Goal: Task Accomplishment & Management: Use online tool/utility

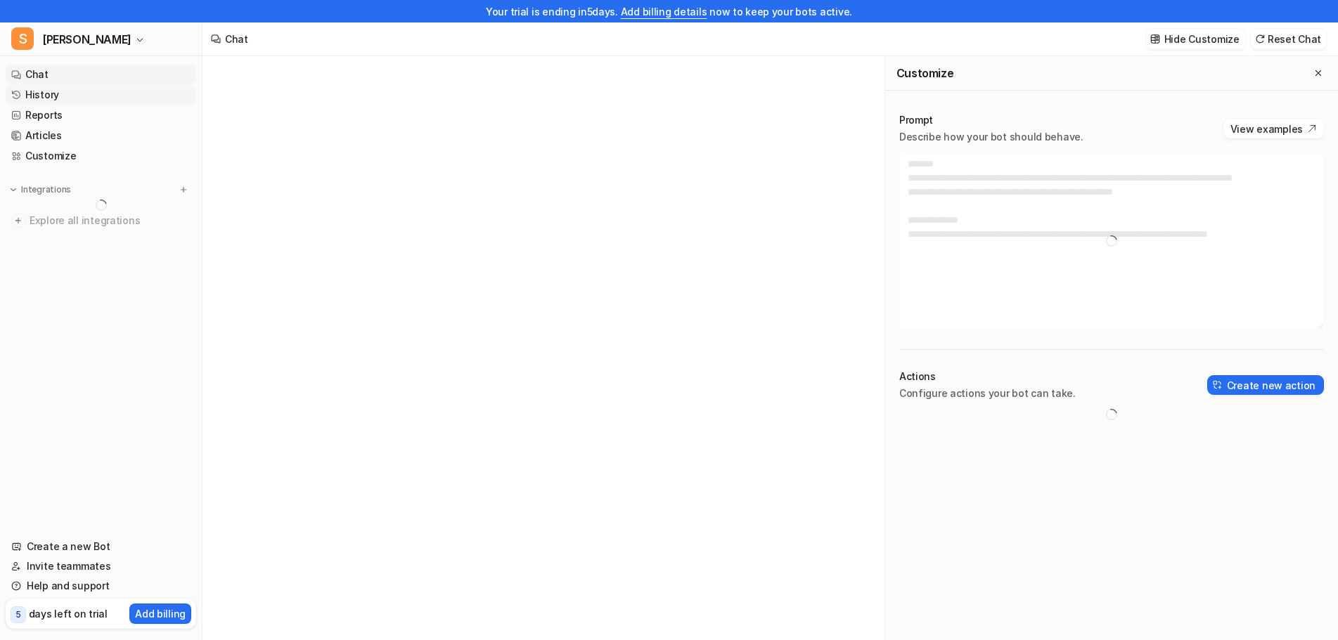
type textarea "**********"
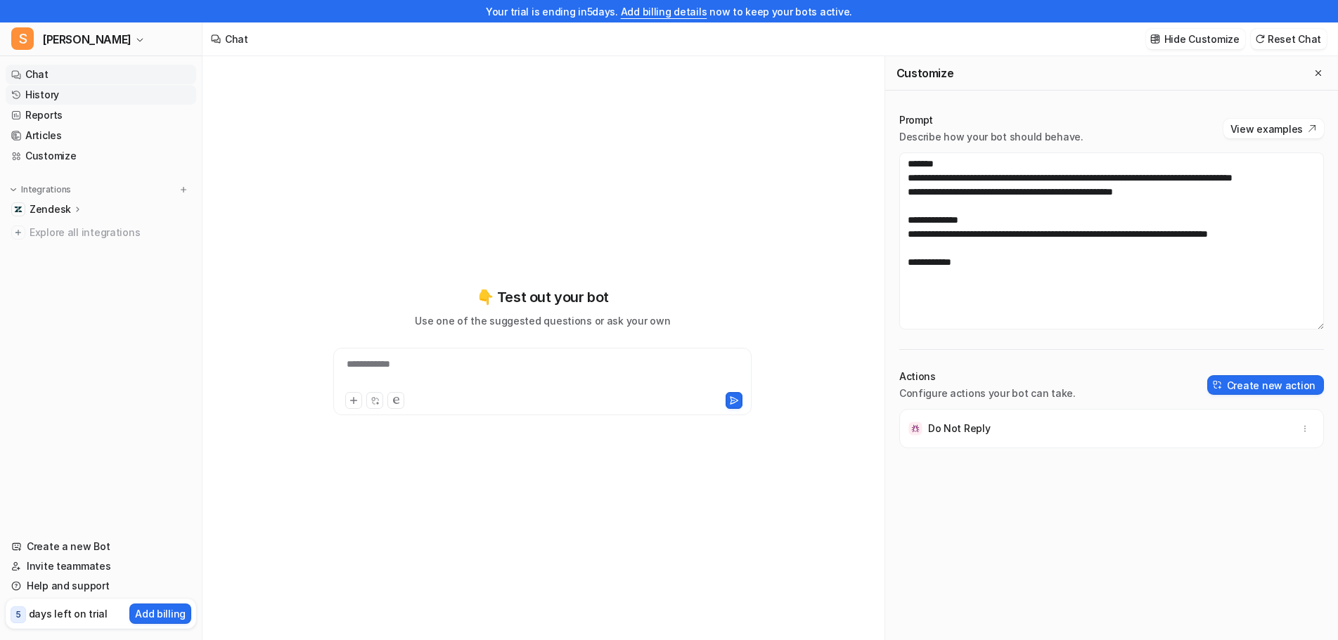
click at [54, 94] on link "History" at bounding box center [101, 95] width 191 height 20
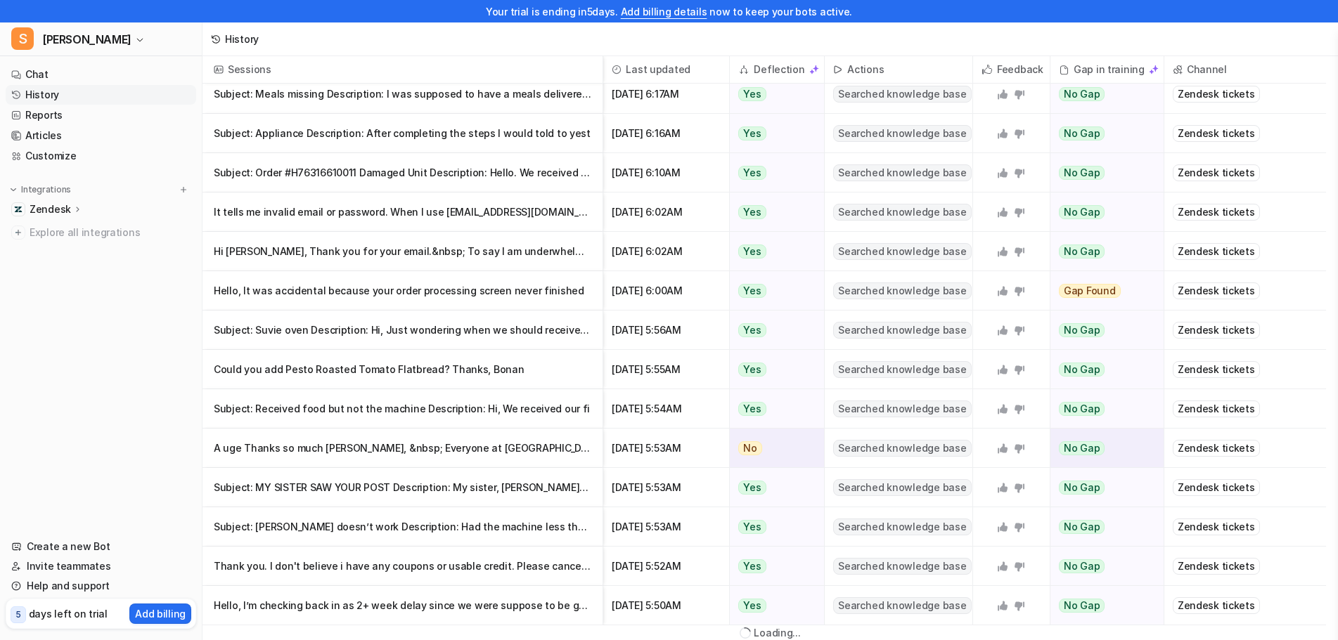
scroll to position [25, 0]
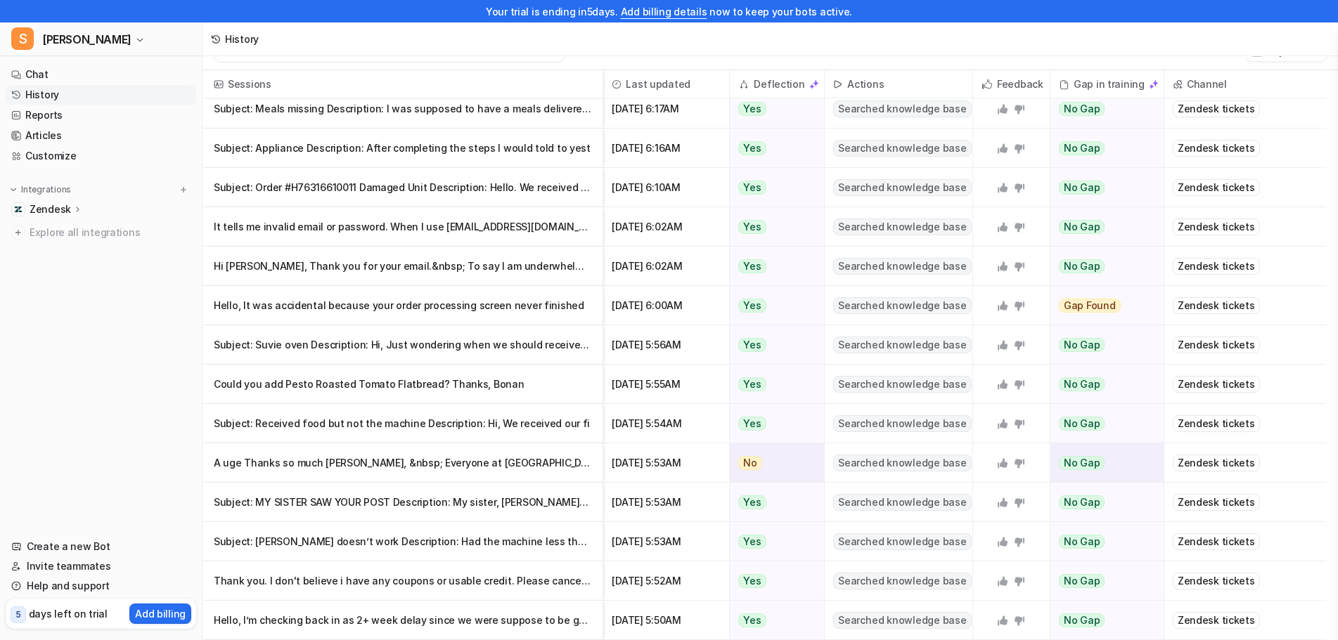
click at [479, 463] on p "A uge Thanks so much [PERSON_NAME], &nbsp; Everyone at [GEOGRAPHIC_DATA] is alw…" at bounding box center [403, 463] width 378 height 39
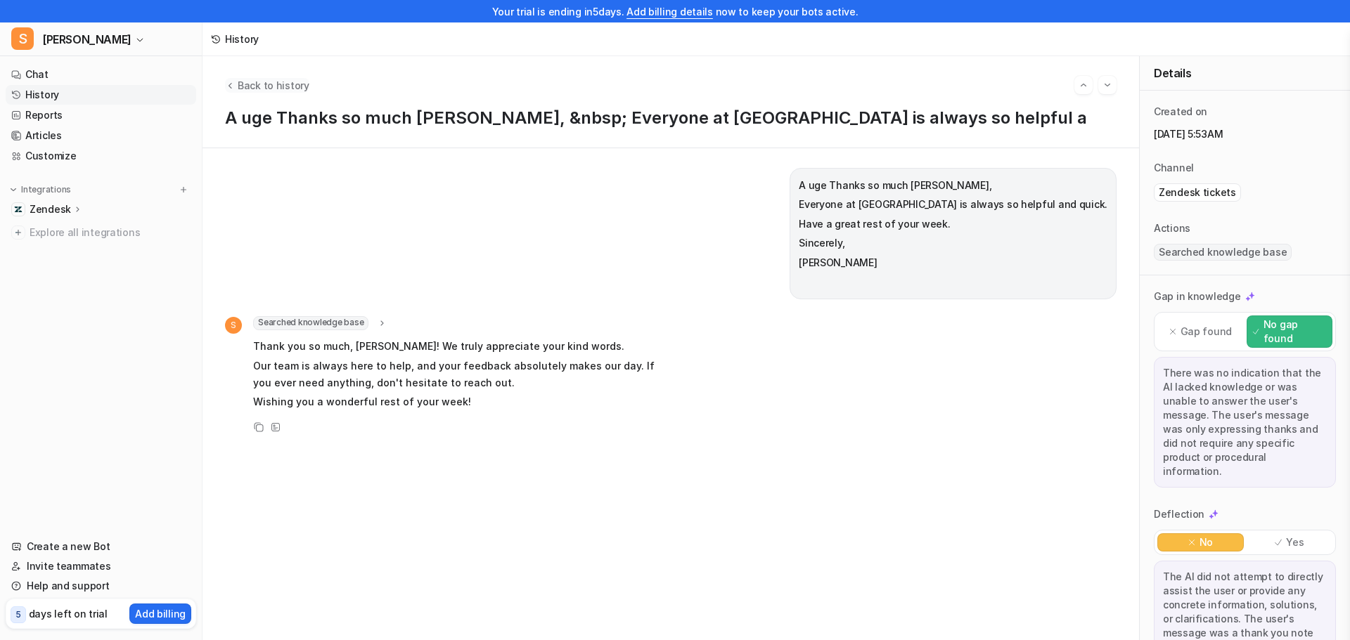
click at [238, 88] on span "Back to history" at bounding box center [274, 85] width 72 height 15
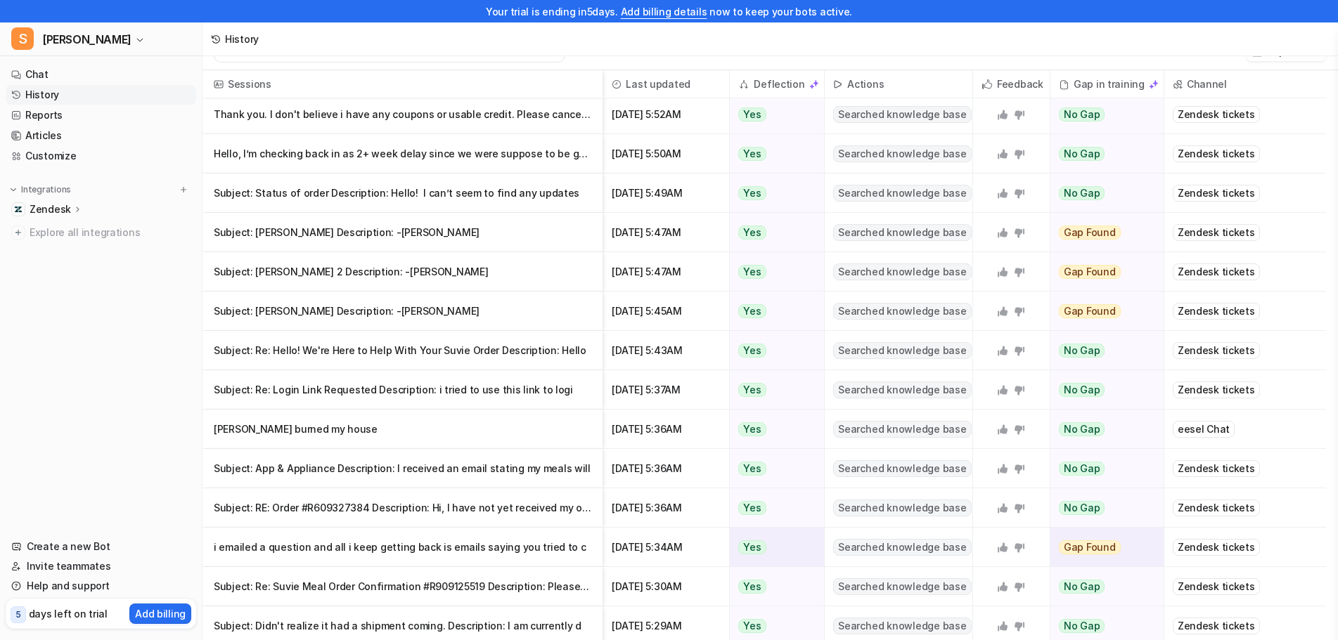
scroll to position [1081, 0]
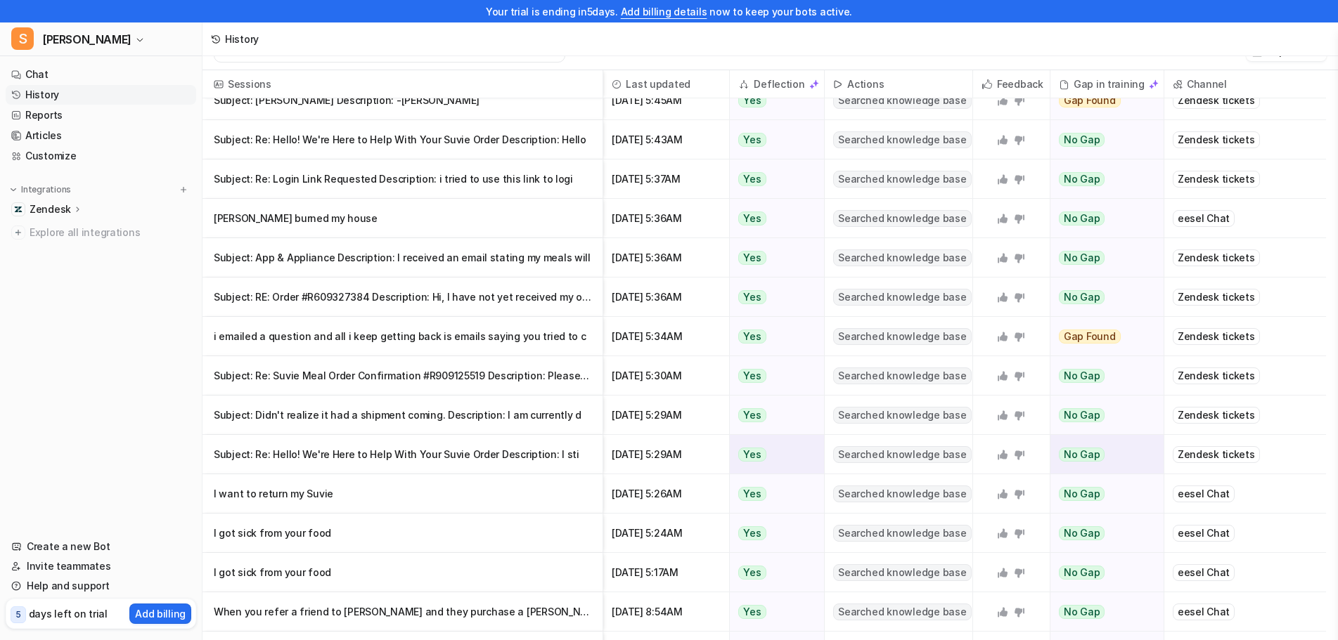
click at [416, 459] on p "Subject: Re: Hello! We're Here to Help With Your Suvie Order Description: I sti" at bounding box center [403, 454] width 378 height 39
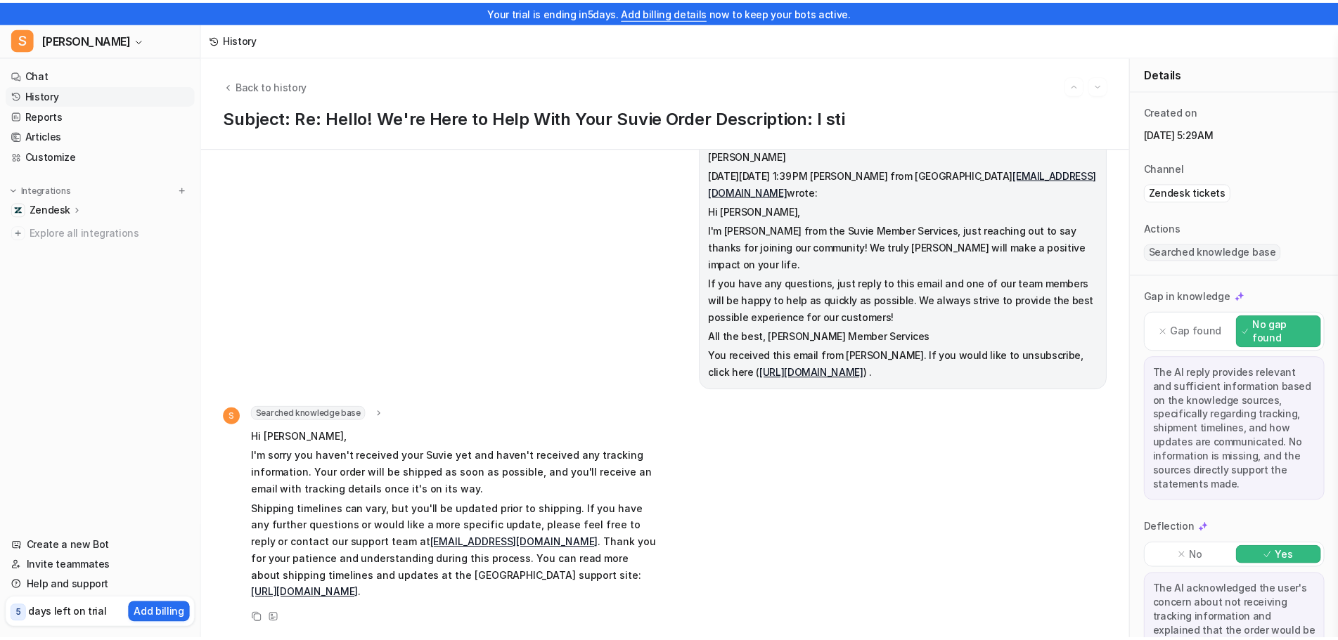
scroll to position [406, 0]
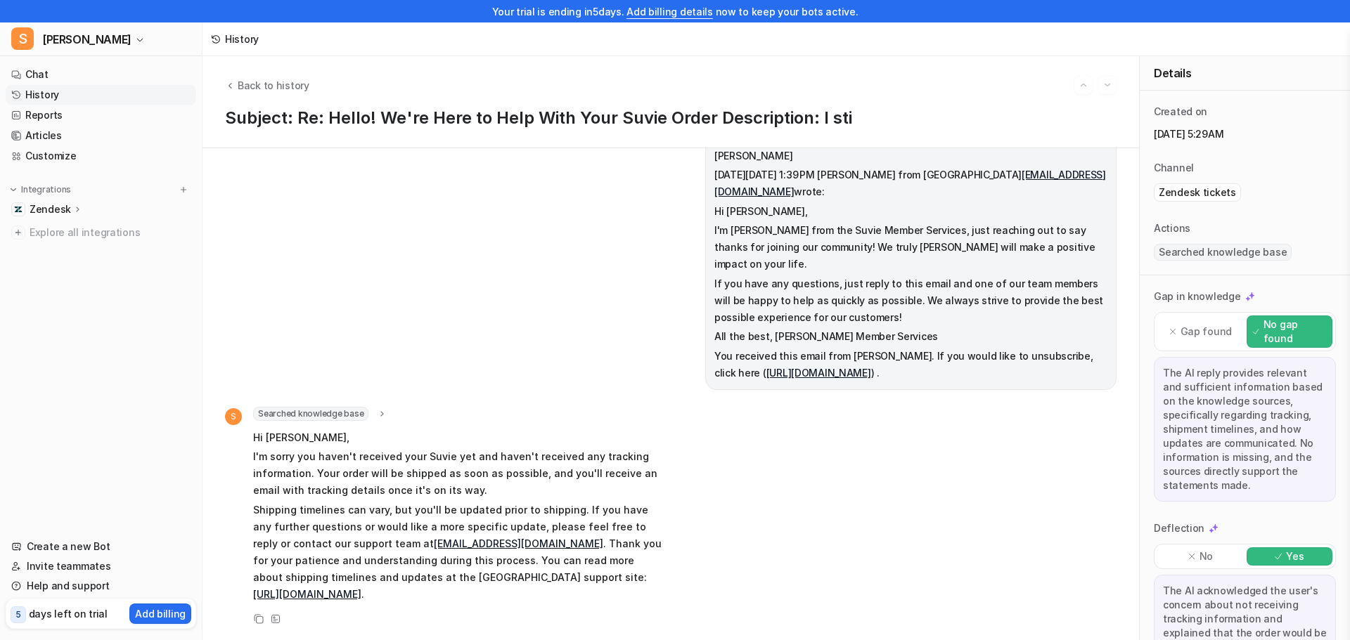
click at [75, 208] on icon at bounding box center [78, 209] width 10 height 11
click at [68, 224] on p "Overview" at bounding box center [62, 230] width 45 height 14
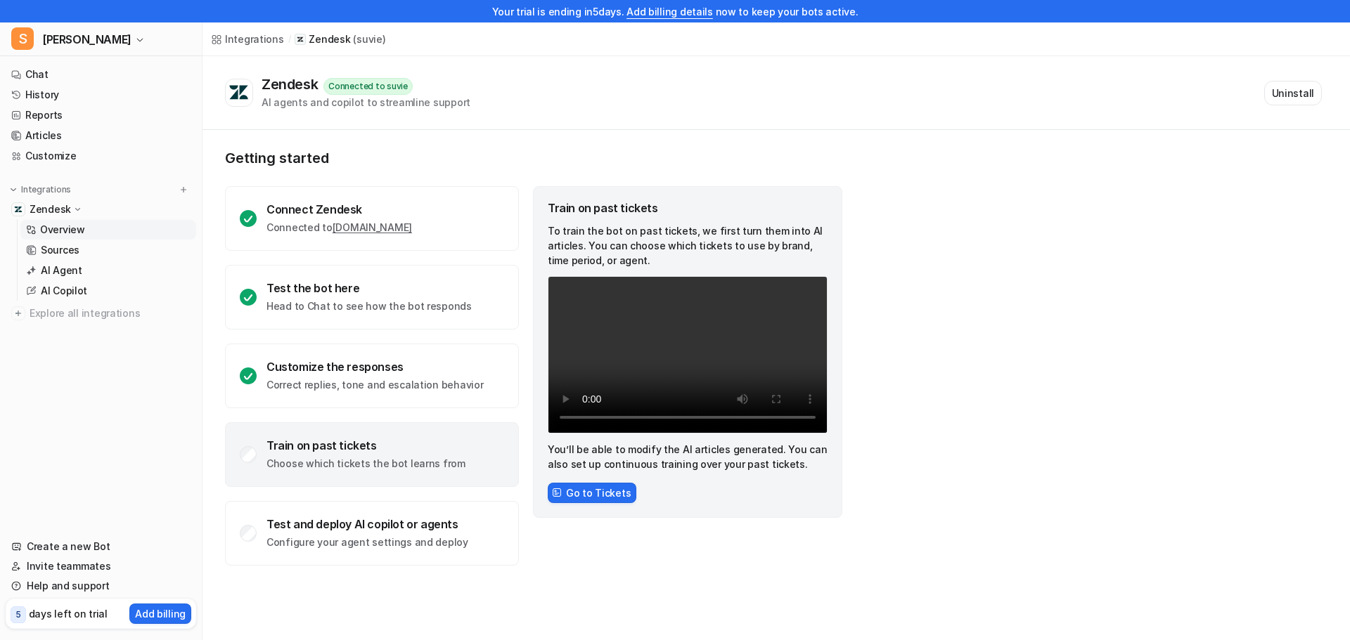
click at [316, 446] on div "Train on past tickets" at bounding box center [365, 446] width 199 height 14
click at [256, 459] on div "Train on past tickets Choose which tickets the bot learns from" at bounding box center [372, 455] width 294 height 65
click at [322, 449] on div "Train on past tickets" at bounding box center [365, 446] width 199 height 14
click at [584, 485] on button "Go to Tickets" at bounding box center [592, 493] width 89 height 20
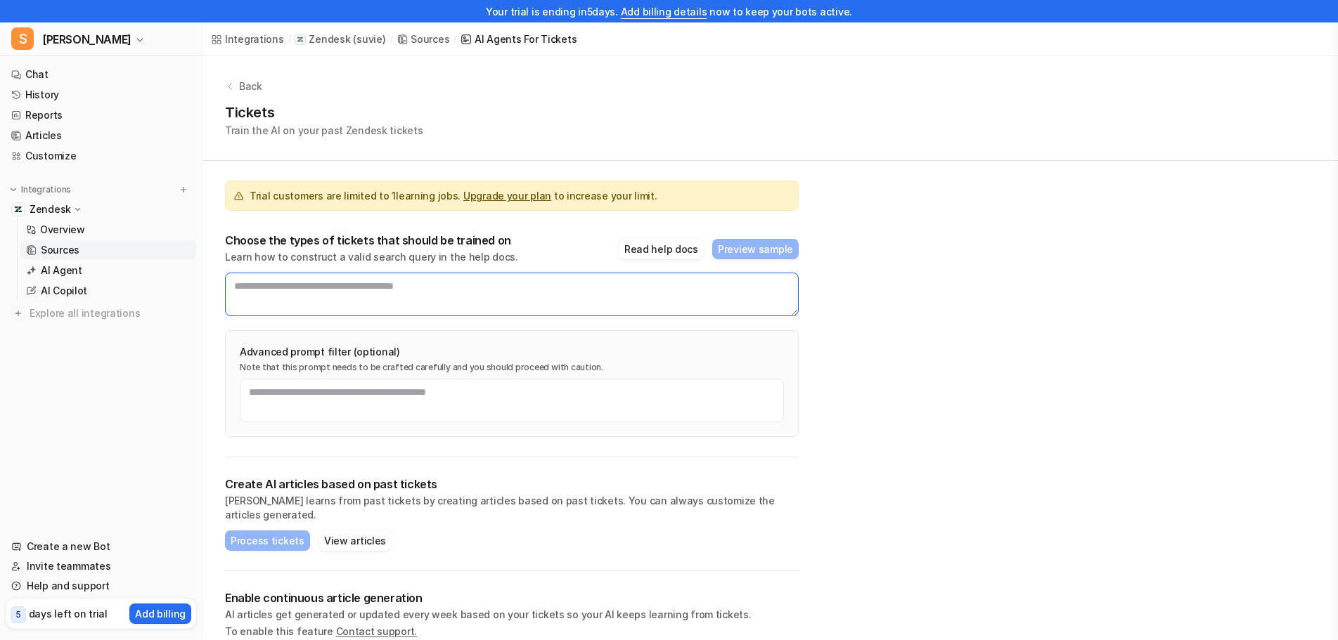
drag, startPoint x: 333, startPoint y: 297, endPoint x: 474, endPoint y: 297, distance: 140.6
click at [474, 297] on textarea at bounding box center [512, 295] width 574 height 44
click at [669, 252] on button "Read help docs" at bounding box center [661, 249] width 85 height 20
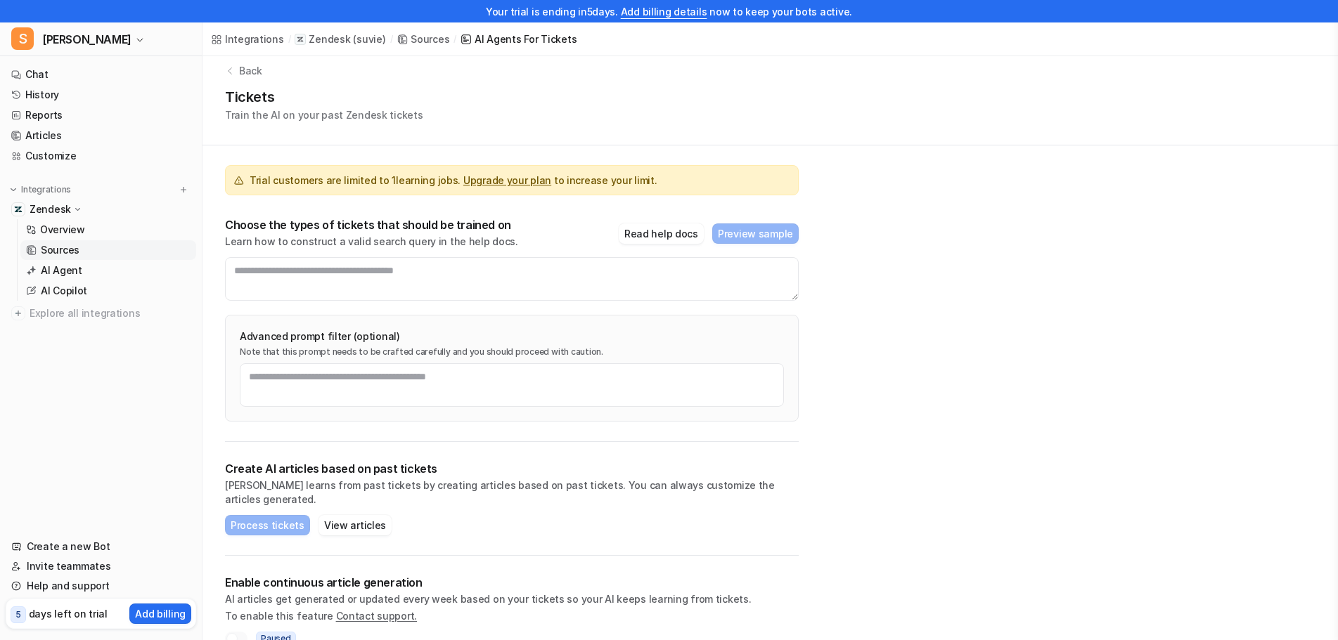
scroll to position [27, 0]
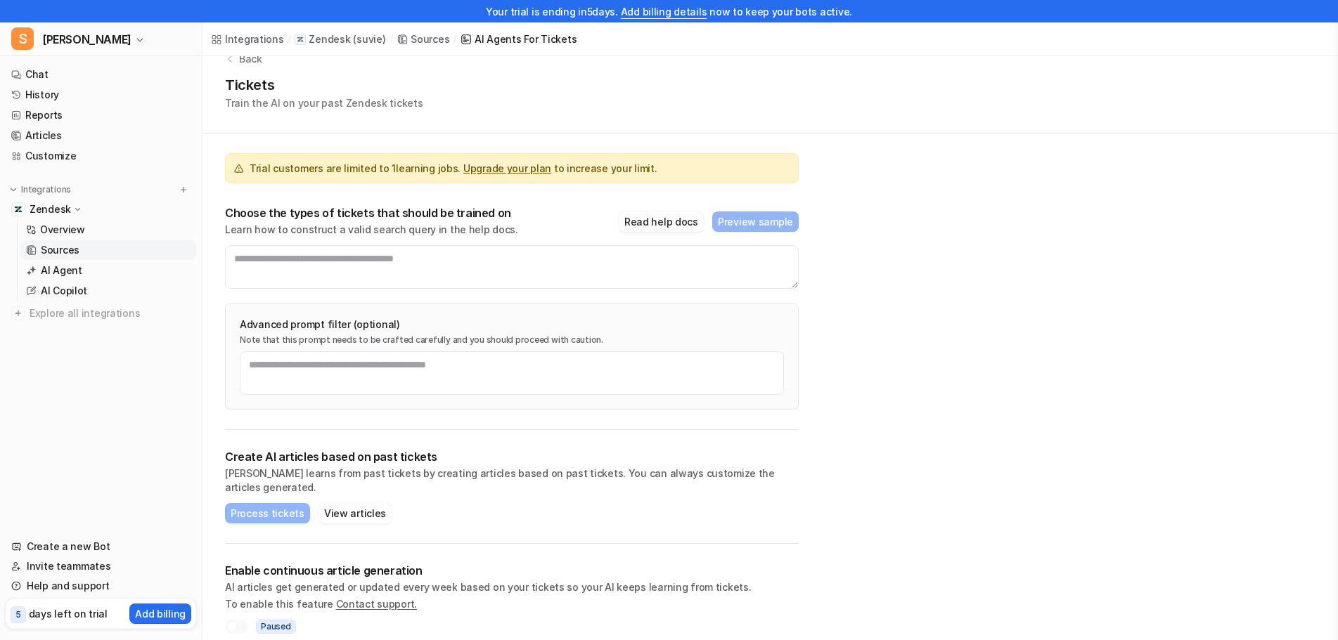
click at [640, 226] on button "Read help docs" at bounding box center [661, 222] width 85 height 20
drag, startPoint x: 228, startPoint y: 452, endPoint x: 458, endPoint y: 458, distance: 230.0
click at [458, 458] on p "Create AI articles based on past tickets" at bounding box center [512, 457] width 574 height 14
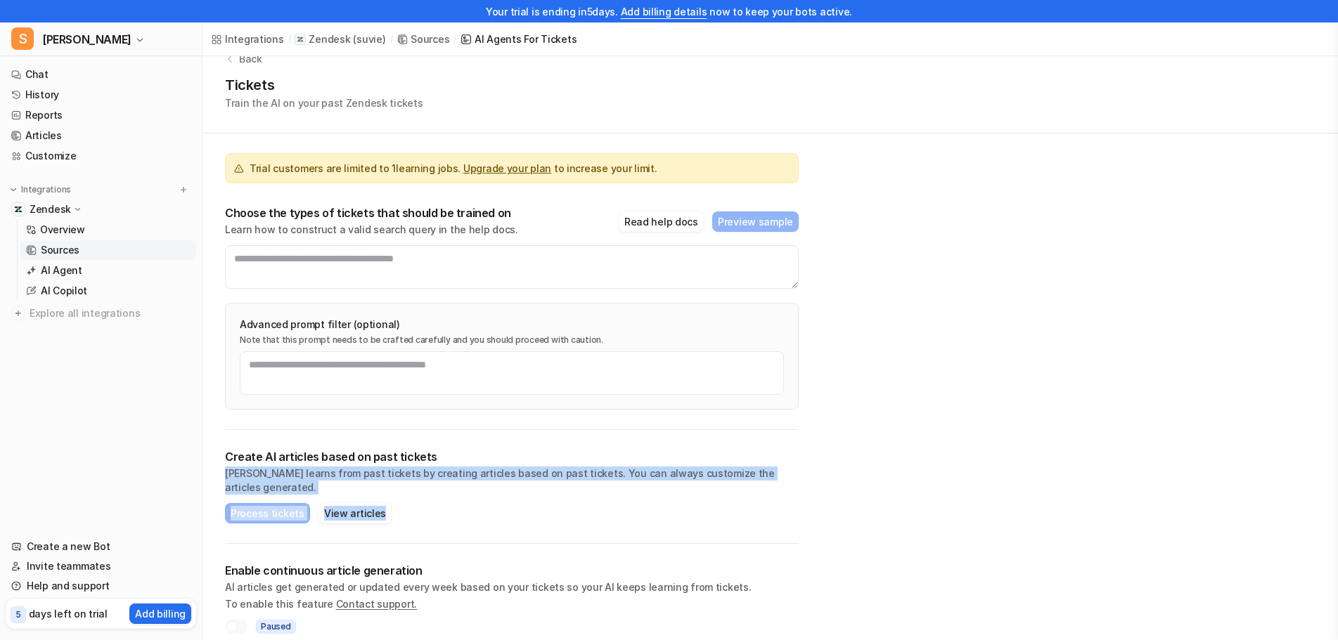
drag, startPoint x: 226, startPoint y: 475, endPoint x: 852, endPoint y: 481, distance: 626.4
click at [852, 481] on div "Back Tickets Train the AI on your past Zendesk tickets Trial customers are limi…" at bounding box center [769, 342] width 1135 height 626
click at [532, 503] on div "Process tickets Please enter a valid query or view ID to process tickets. View …" at bounding box center [512, 513] width 574 height 20
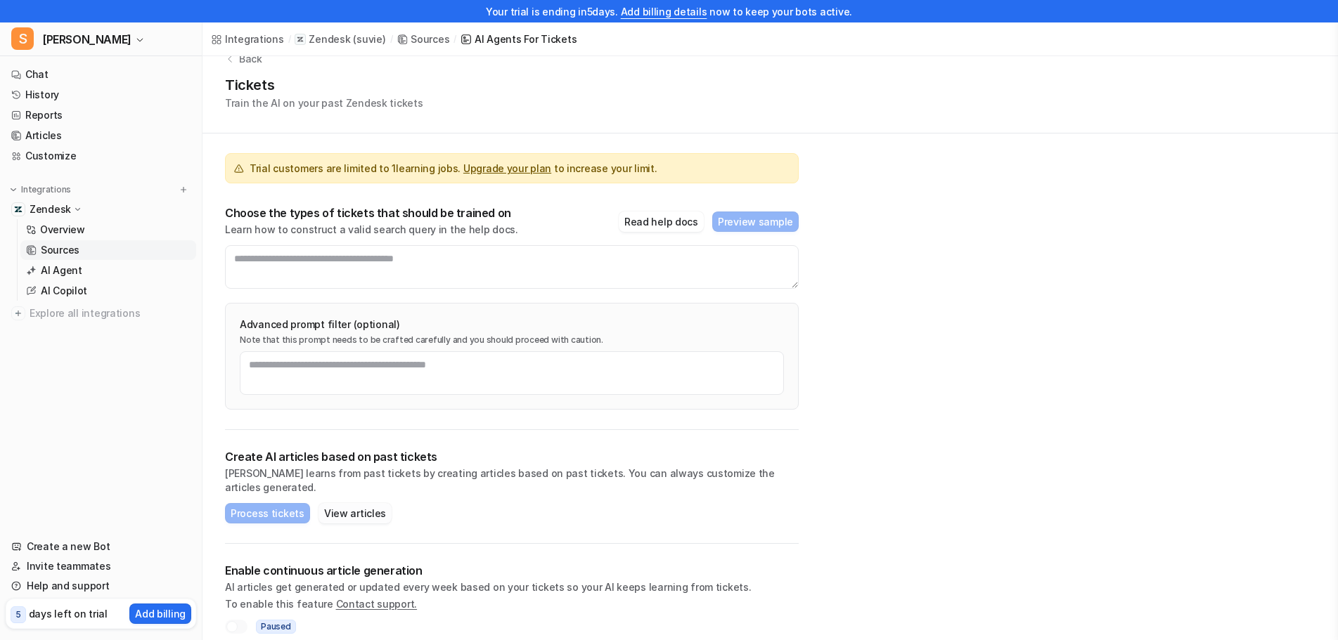
click at [356, 503] on button "View articles" at bounding box center [354, 513] width 73 height 20
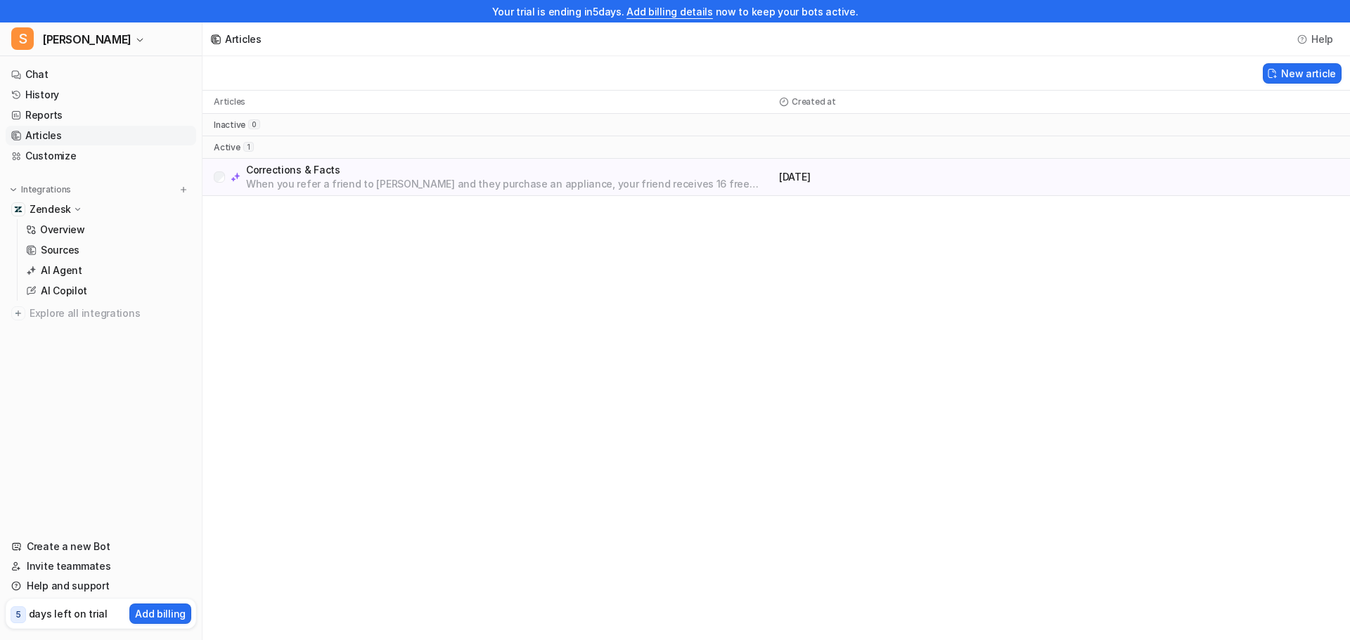
click at [549, 185] on p "When you refer a friend to [PERSON_NAME] and they purchase an appliance, your f…" at bounding box center [509, 184] width 527 height 14
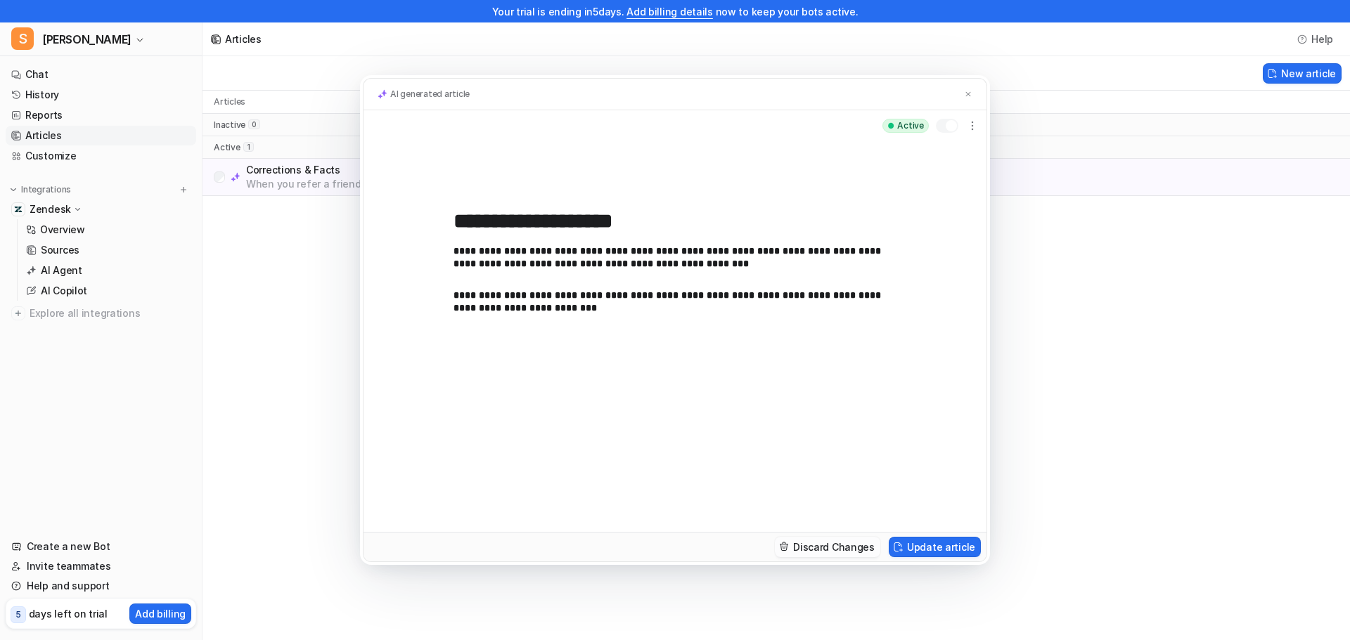
click at [821, 551] on button "Discard Changes" at bounding box center [827, 547] width 105 height 20
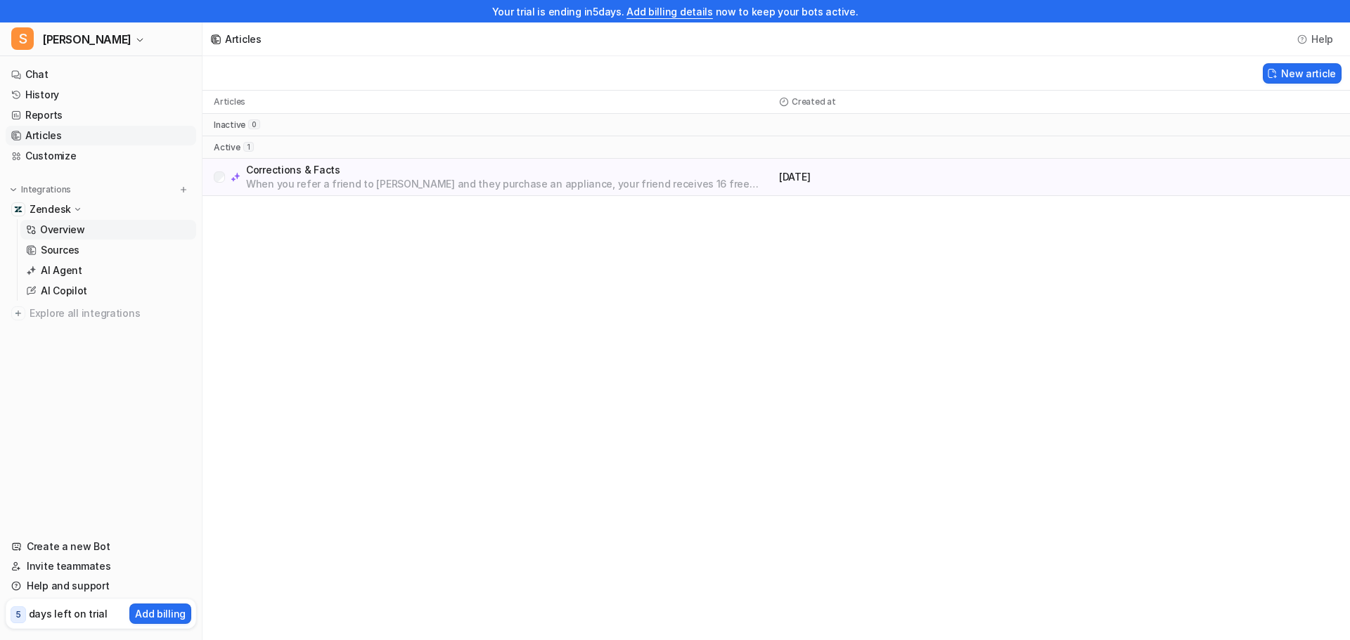
click at [56, 224] on p "Overview" at bounding box center [62, 230] width 45 height 14
click at [52, 230] on p "Overview" at bounding box center [62, 230] width 45 height 14
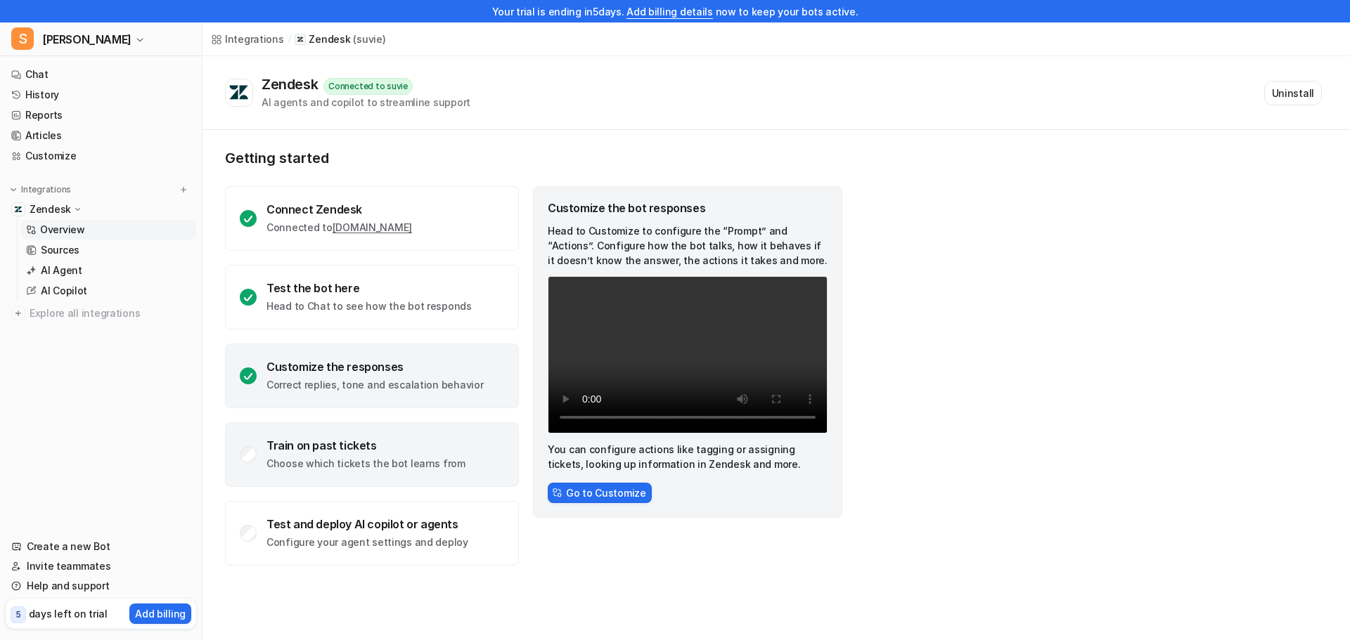
click at [367, 467] on p "Choose which tickets the bot learns from" at bounding box center [365, 464] width 199 height 14
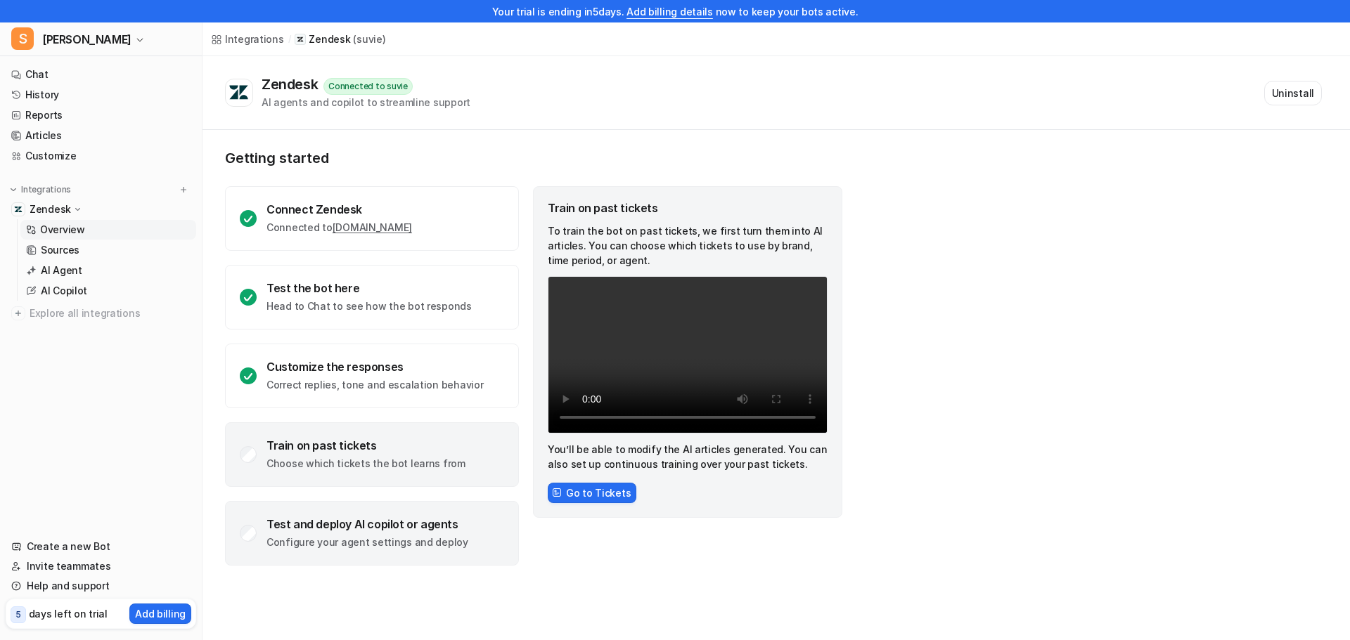
click at [335, 515] on div "Test and deploy AI copilot or agents Configure your agent settings and deploy" at bounding box center [372, 533] width 294 height 65
click at [336, 465] on p "Choose which tickets the bot learns from" at bounding box center [365, 464] width 199 height 14
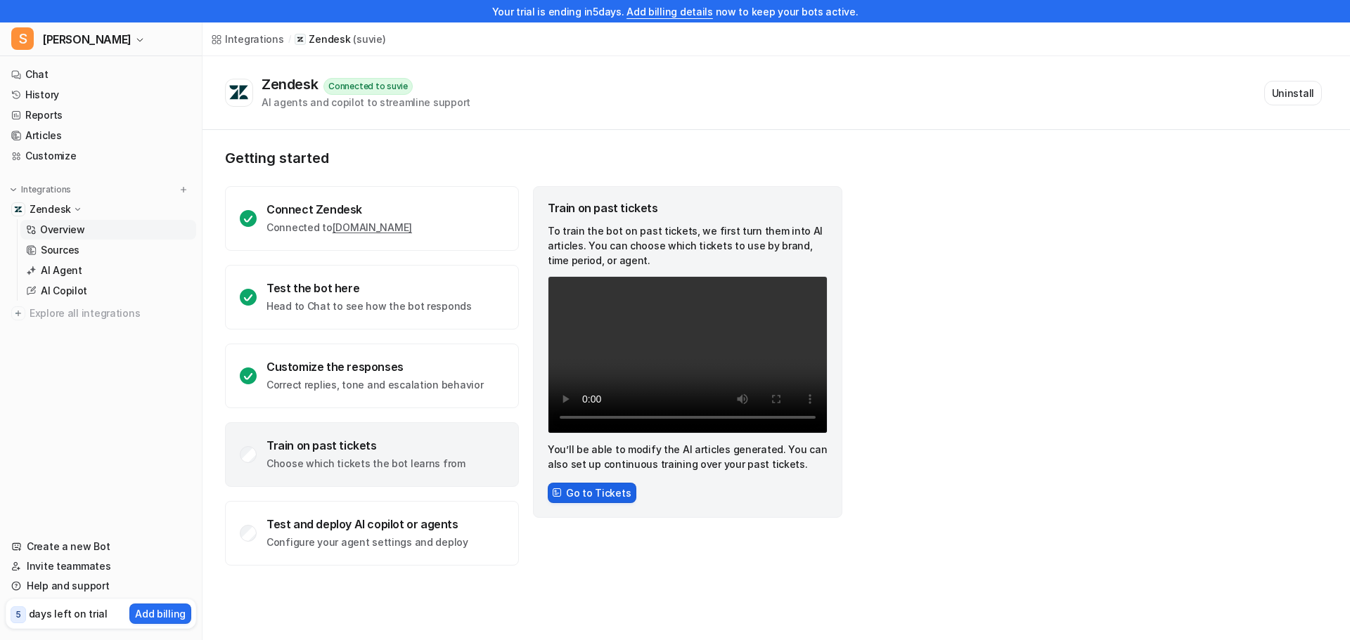
click at [574, 487] on button "Go to Tickets" at bounding box center [592, 493] width 89 height 20
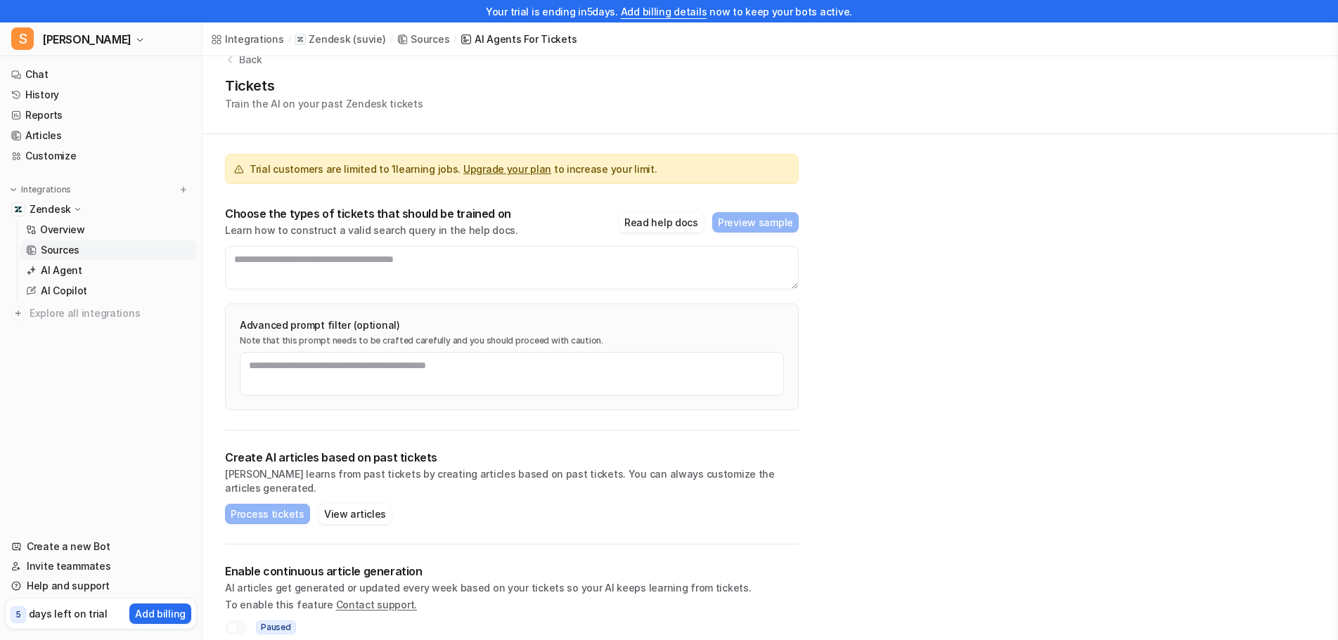
scroll to position [27, 0]
click at [324, 381] on textarea at bounding box center [512, 374] width 544 height 44
click at [664, 226] on button "Read help docs" at bounding box center [661, 222] width 85 height 20
drag, startPoint x: 234, startPoint y: 262, endPoint x: 468, endPoint y: 252, distance: 233.6
click at [468, 252] on textarea at bounding box center [512, 267] width 574 height 44
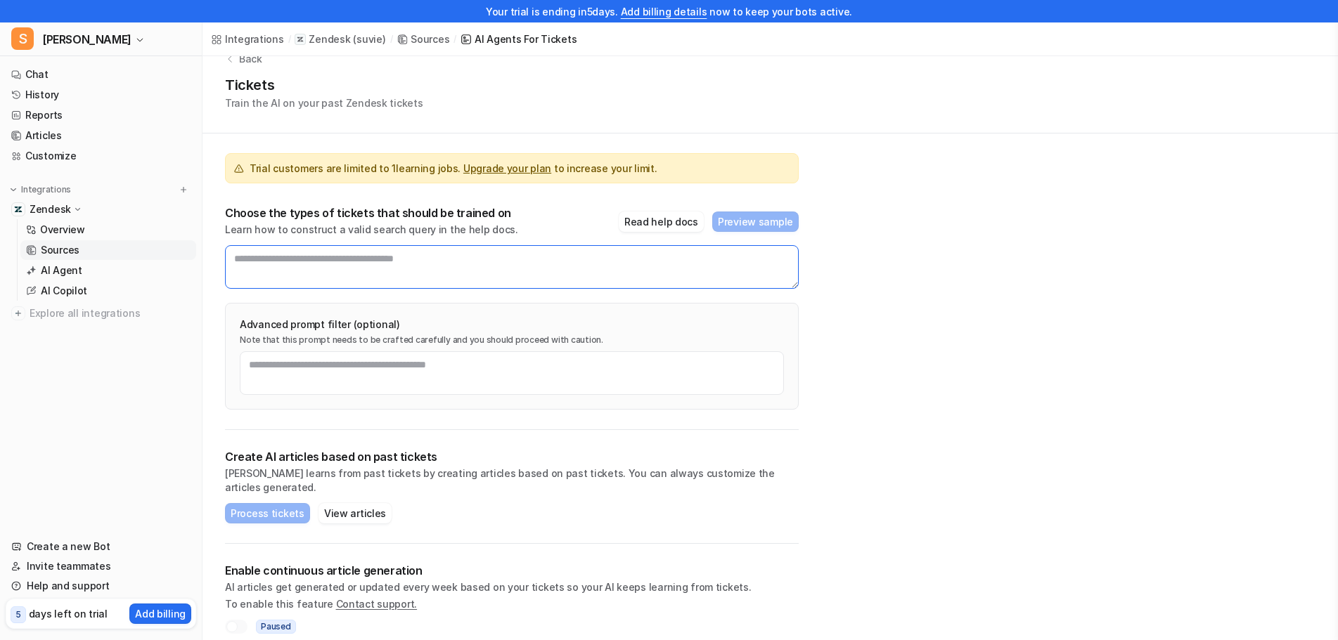
click at [472, 260] on textarea at bounding box center [512, 267] width 574 height 44
type textarea "*"
paste textarea "**********"
type textarea "**********"
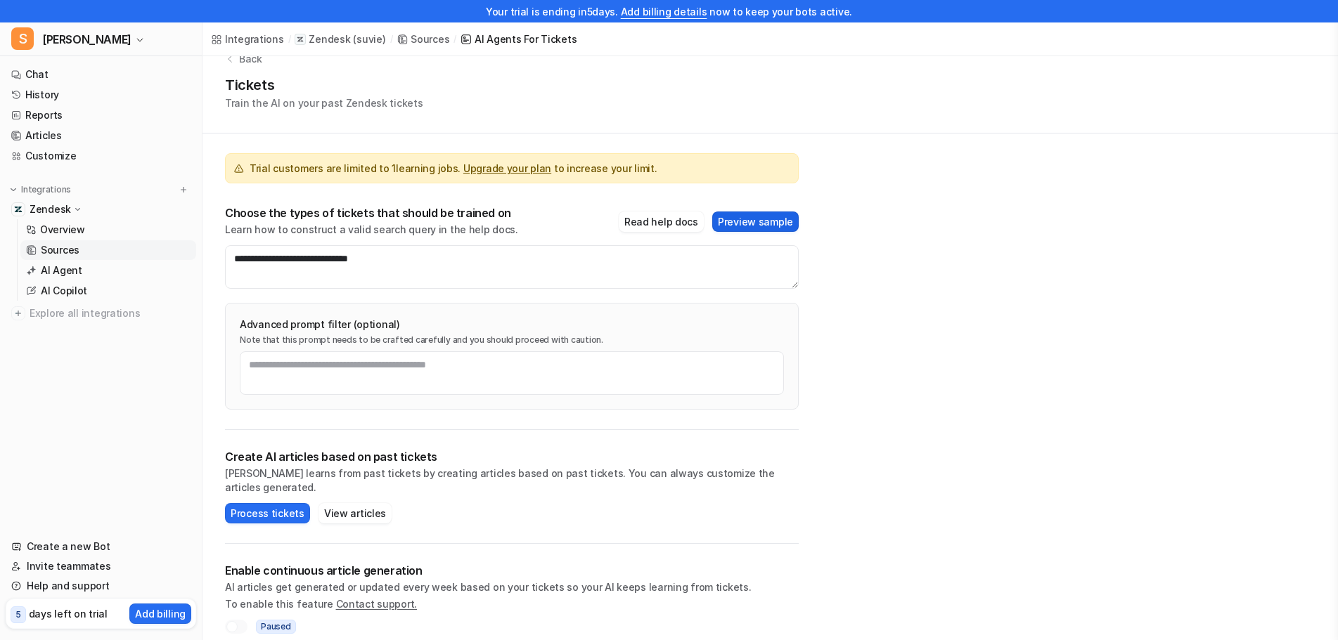
click at [736, 221] on button "Preview sample" at bounding box center [755, 222] width 86 height 20
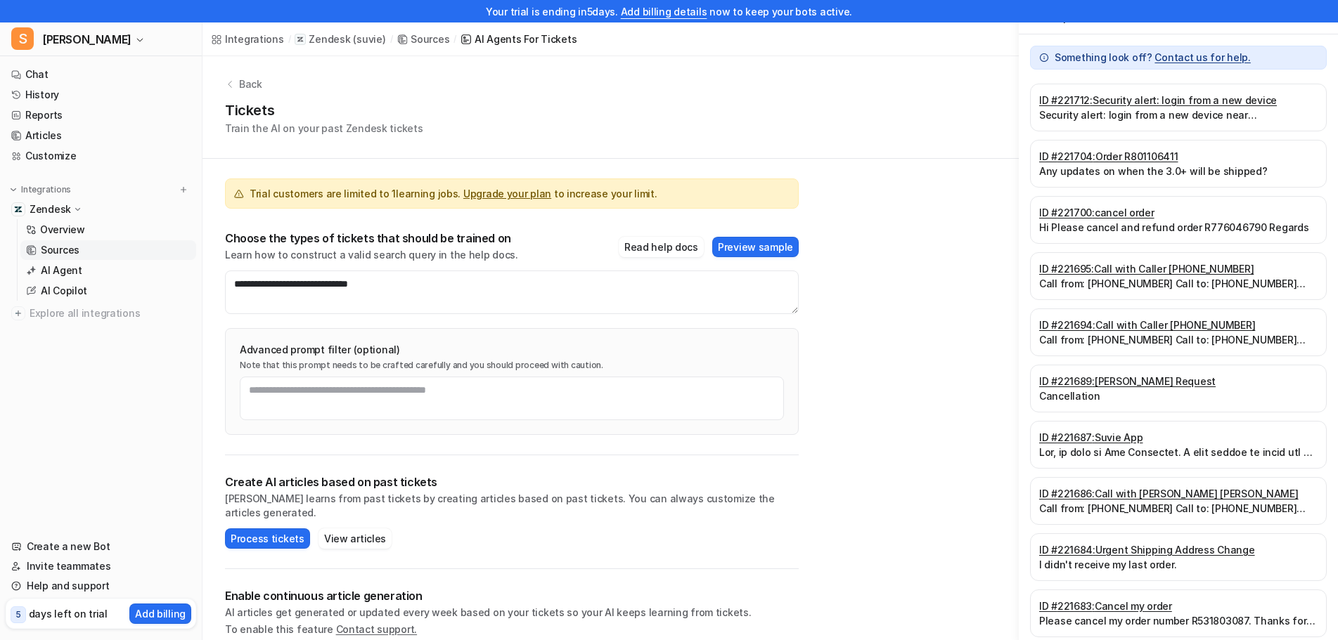
scroll to position [0, 0]
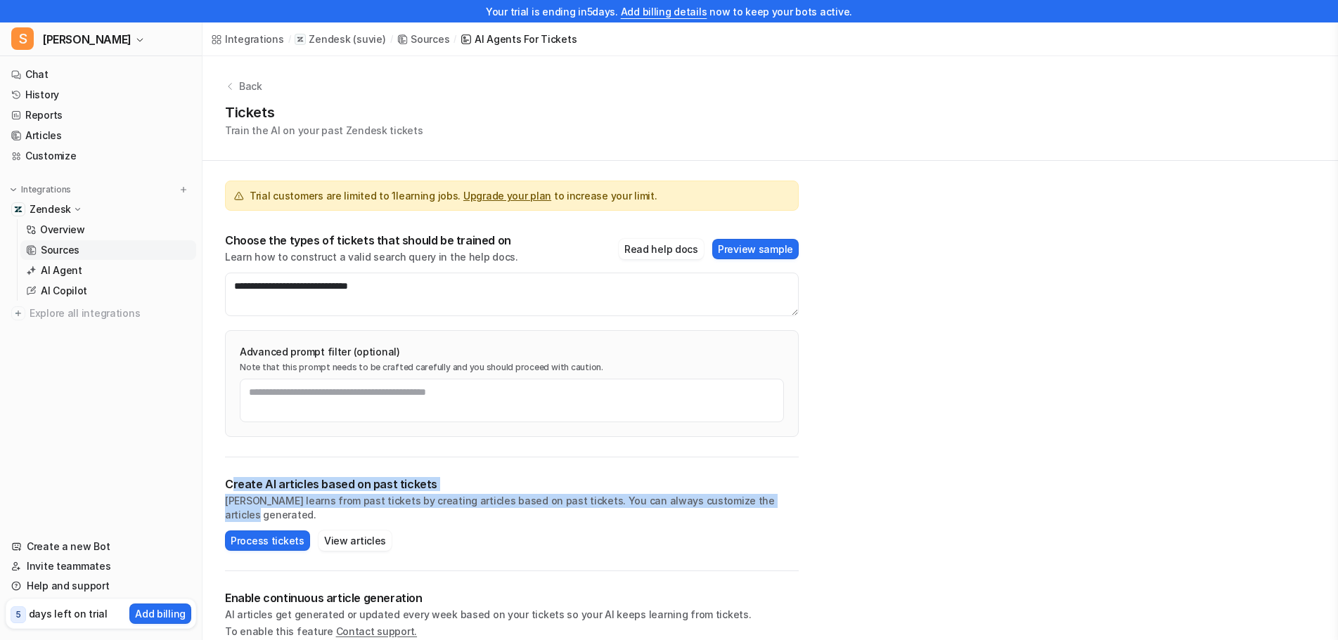
drag, startPoint x: 229, startPoint y: 476, endPoint x: 837, endPoint y: 498, distance: 608.5
click at [837, 498] on div "**********" at bounding box center [769, 369] width 1135 height 626
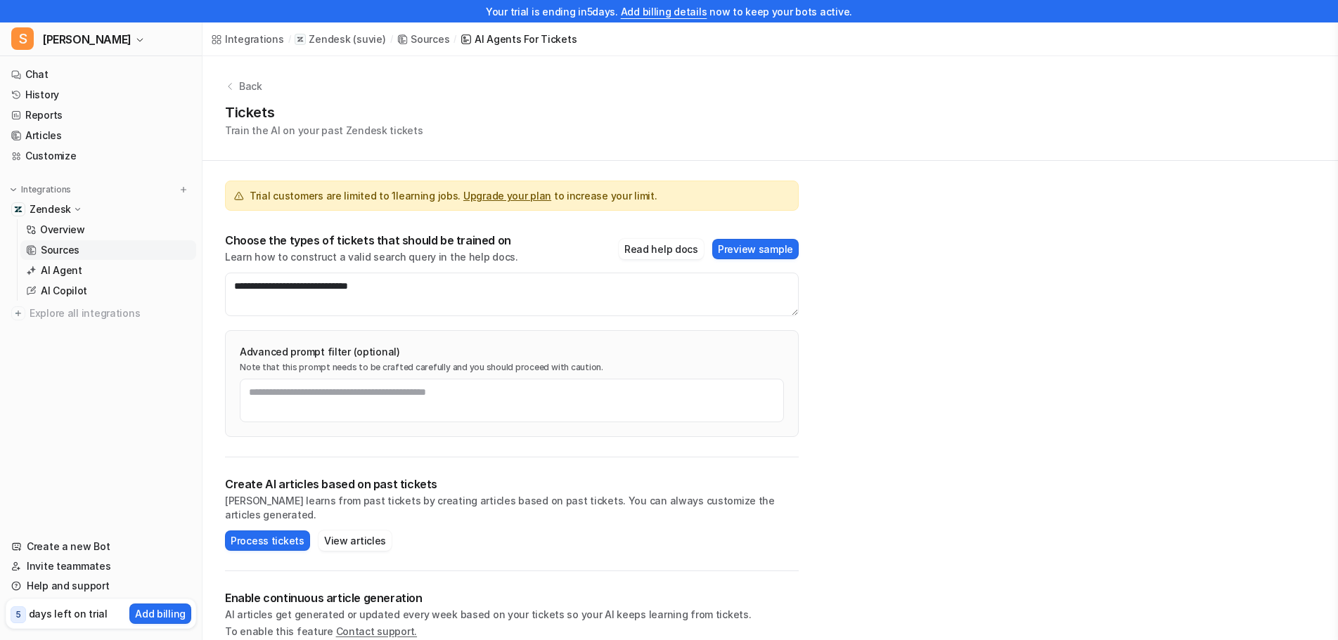
click at [214, 470] on div "**********" at bounding box center [511, 421] width 619 height 521
click at [238, 531] on button "Process tickets" at bounding box center [267, 541] width 85 height 20
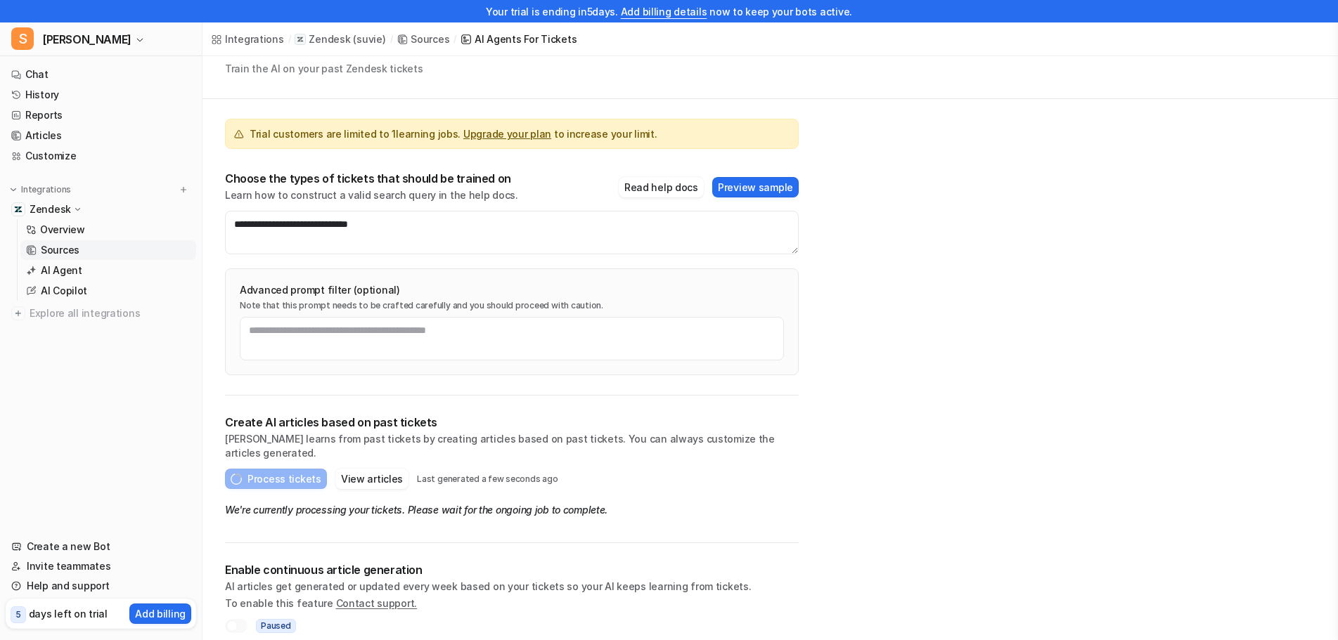
scroll to position [61, 0]
click at [51, 442] on span "Past Tickets" at bounding box center [49, 444] width 62 height 14
click at [355, 470] on button "View articles" at bounding box center [354, 480] width 73 height 20
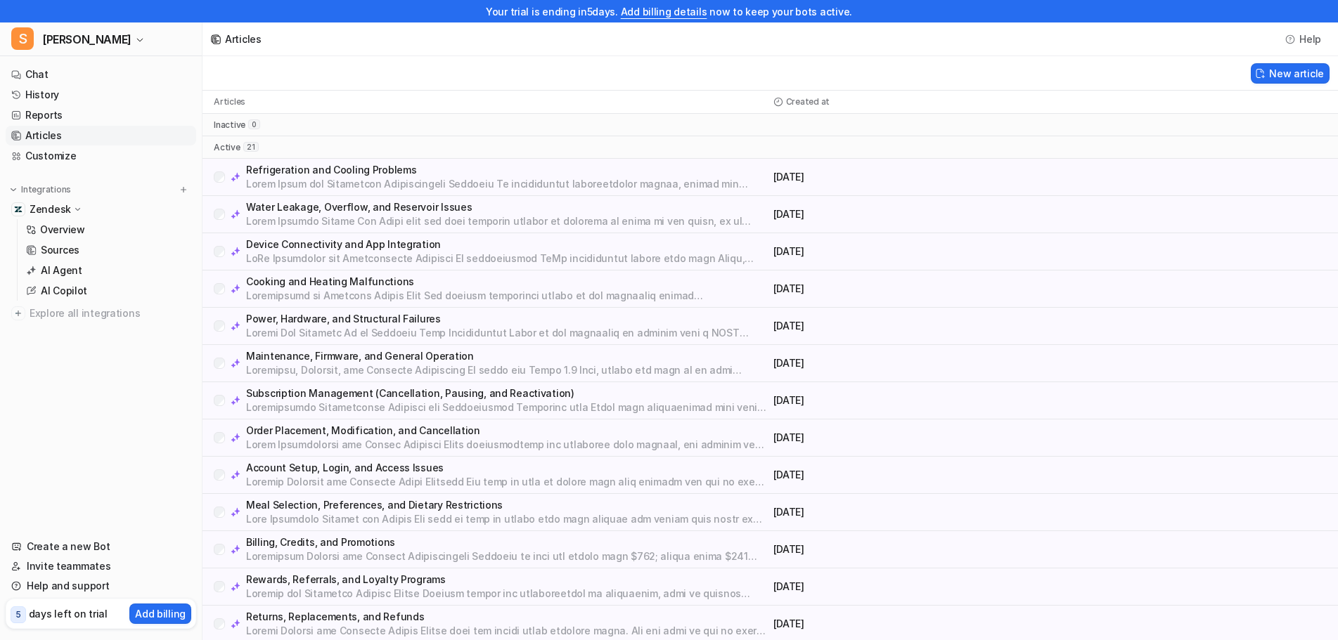
click at [452, 556] on p at bounding box center [507, 557] width 522 height 14
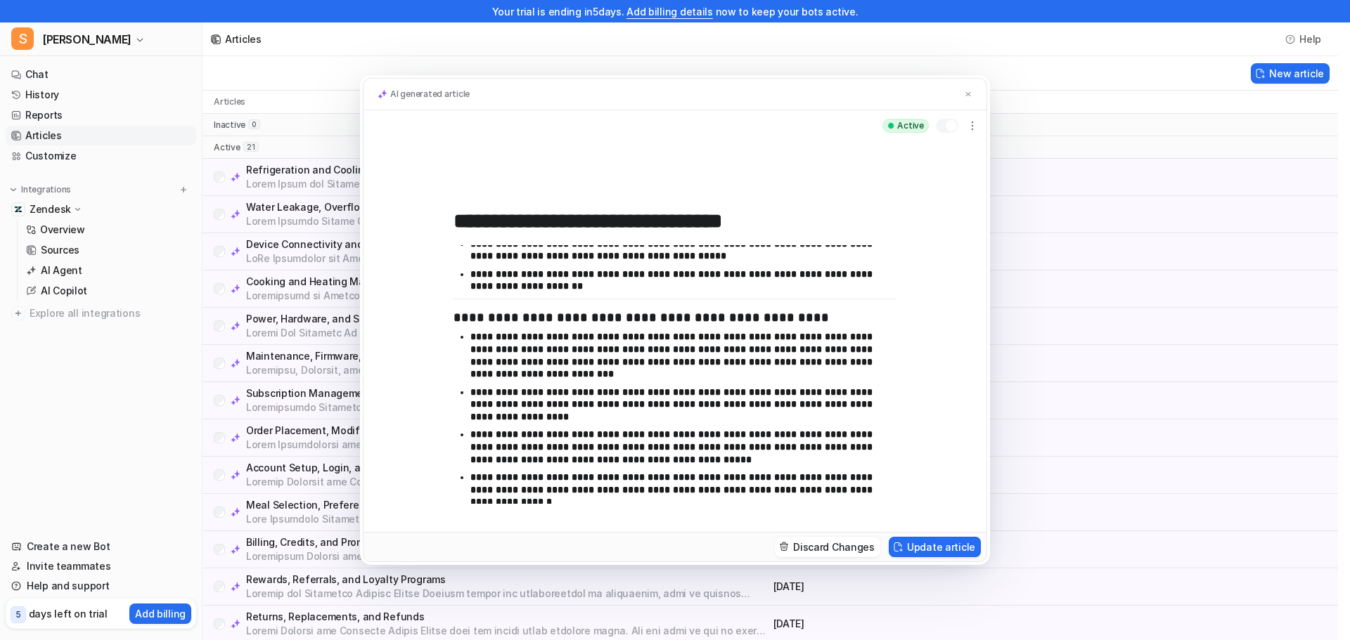
scroll to position [141, 0]
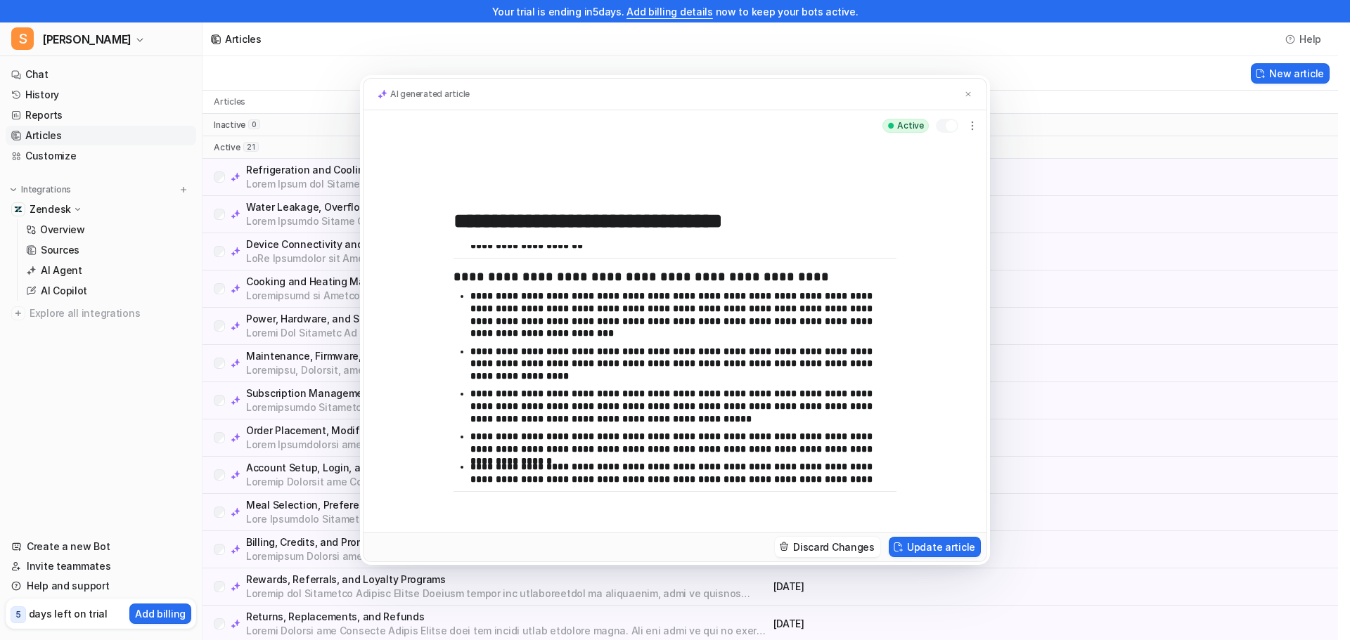
click at [1097, 198] on div "**********" at bounding box center [675, 320] width 1350 height 640
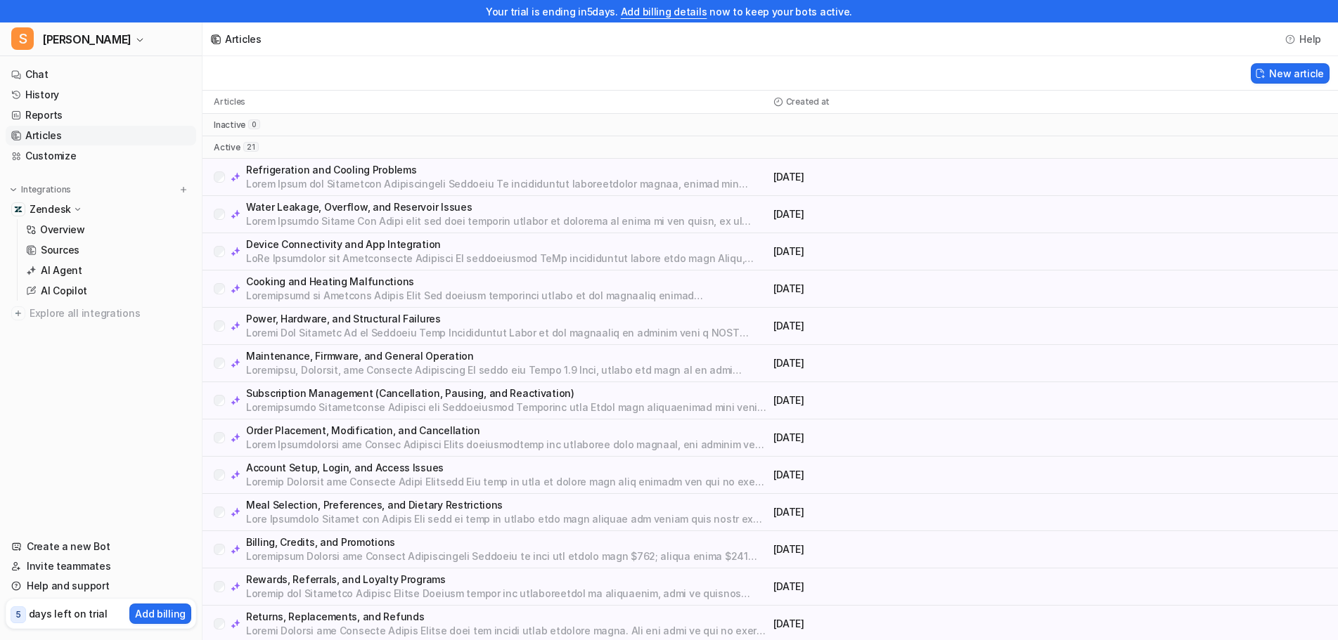
click at [652, 192] on div "Refrigeration and Cooling Problems [DATE]" at bounding box center [769, 177] width 1135 height 37
click at [344, 174] on p "Refrigeration and Cooling Problems" at bounding box center [507, 170] width 522 height 14
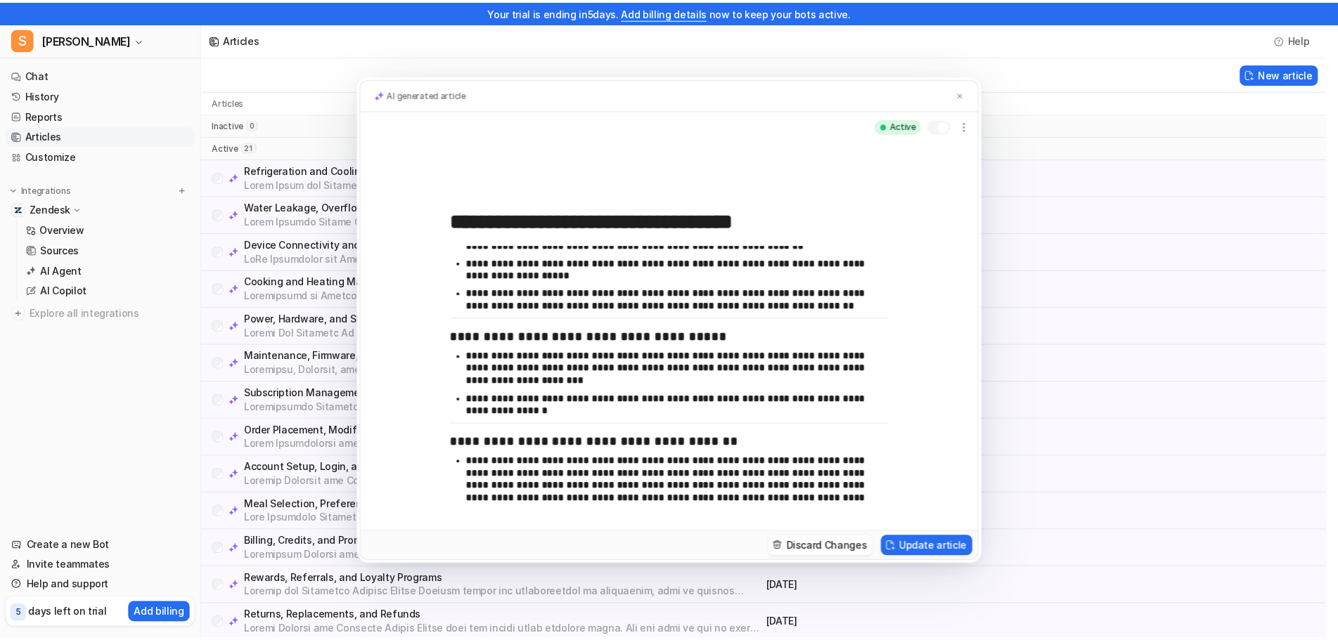
scroll to position [468, 0]
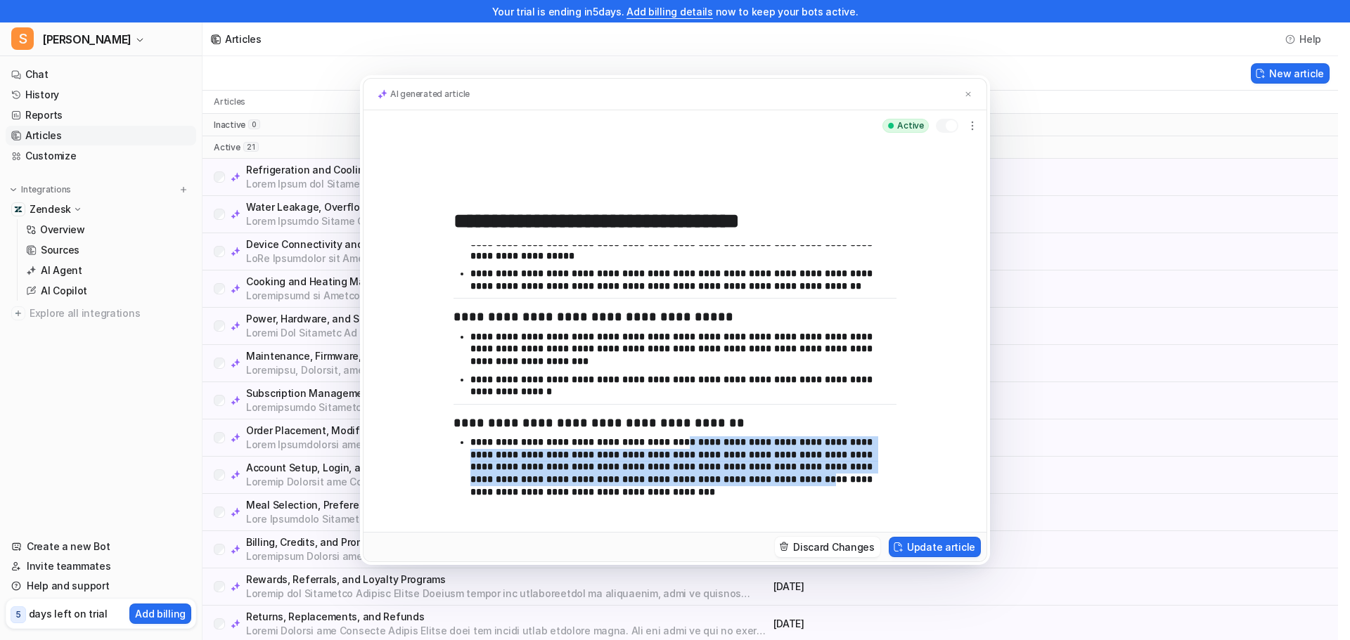
drag, startPoint x: 665, startPoint y: 449, endPoint x: 666, endPoint y: 477, distance: 28.1
click at [666, 477] on p "**********" at bounding box center [677, 468] width 414 height 62
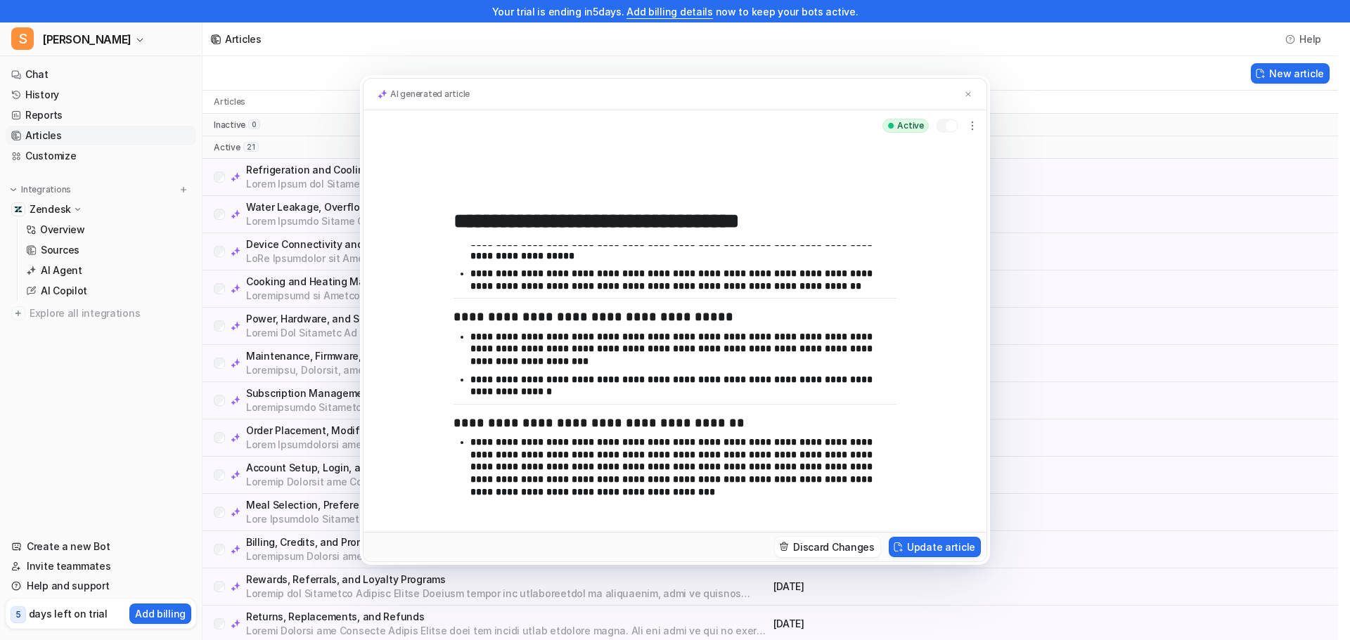
click at [677, 498] on p "**********" at bounding box center [677, 468] width 414 height 62
drag, startPoint x: 677, startPoint y: 498, endPoint x: 640, endPoint y: 501, distance: 36.7
click at [639, 501] on ul "**********" at bounding box center [674, 470] width 443 height 67
click at [663, 501] on ul "**********" at bounding box center [674, 470] width 443 height 67
click at [975, 123] on icon "button" at bounding box center [972, 126] width 14 height 14
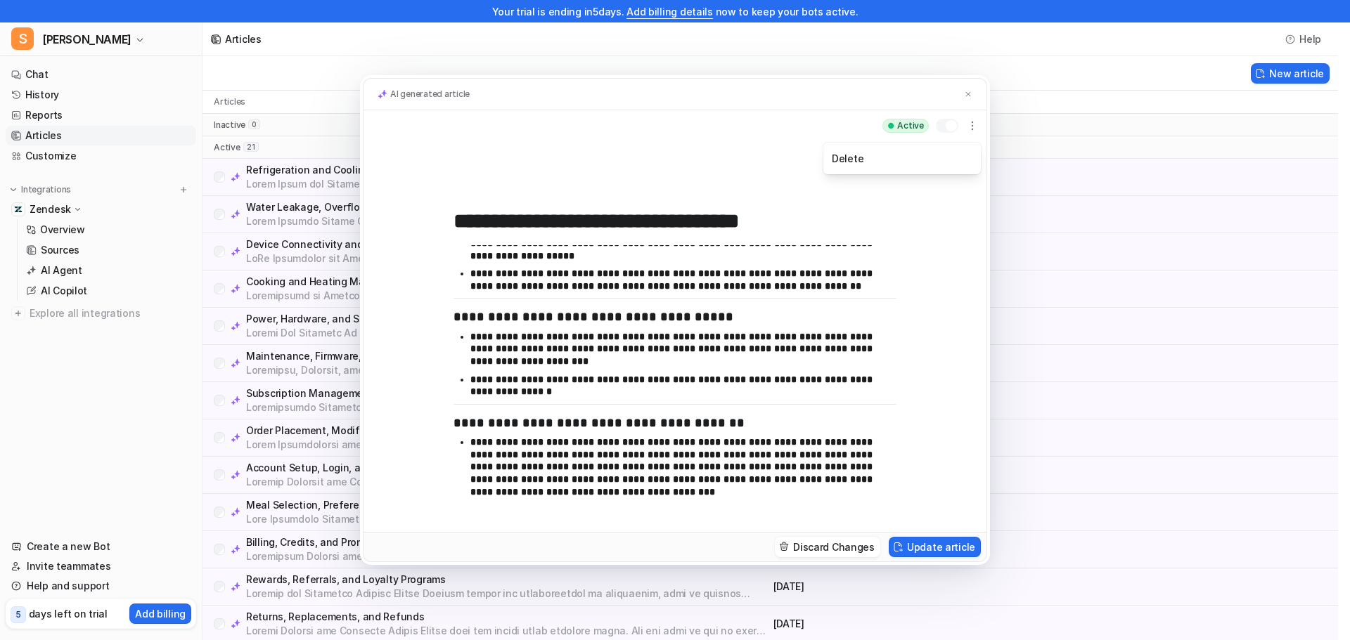
click at [908, 257] on div "**********" at bounding box center [674, 336] width 623 height 391
click at [1173, 311] on div "**********" at bounding box center [675, 320] width 1350 height 640
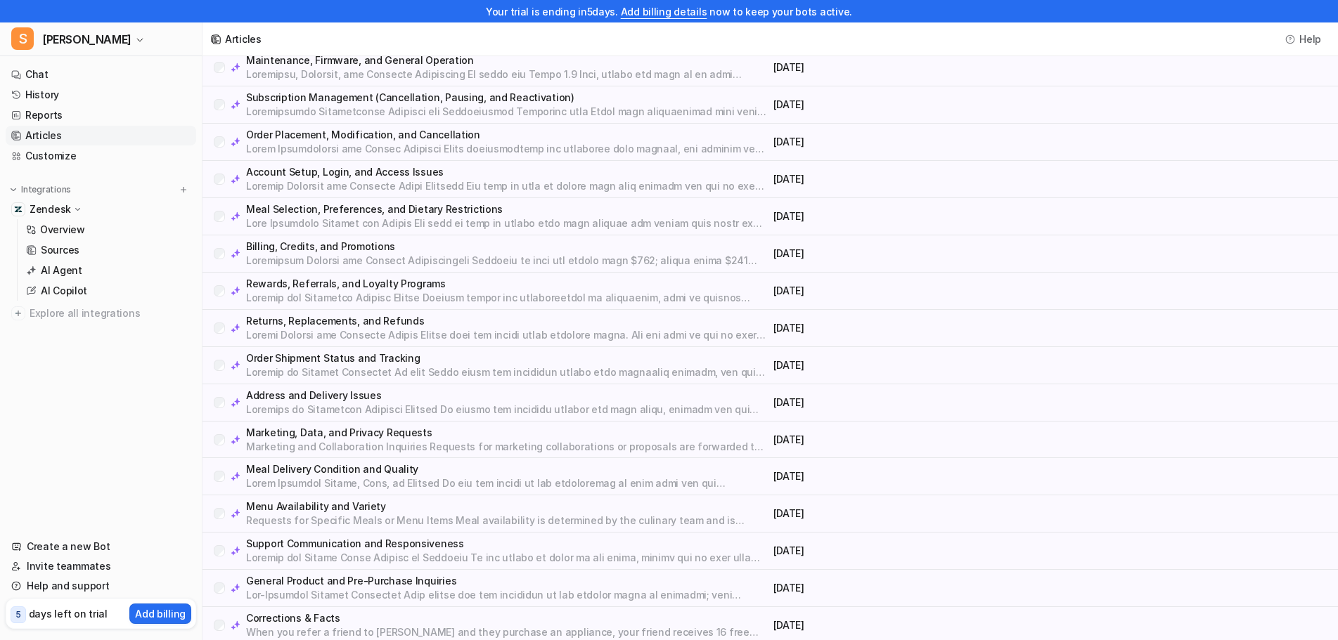
scroll to position [300, 0]
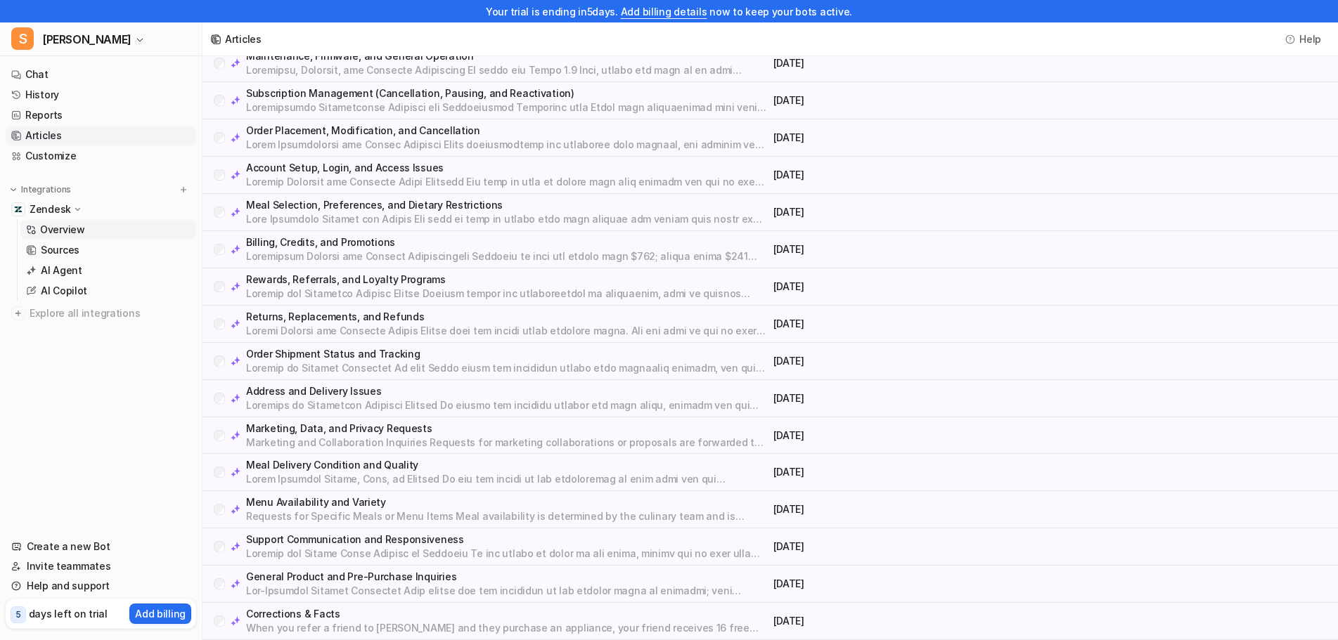
click at [68, 231] on p "Overview" at bounding box center [62, 230] width 45 height 14
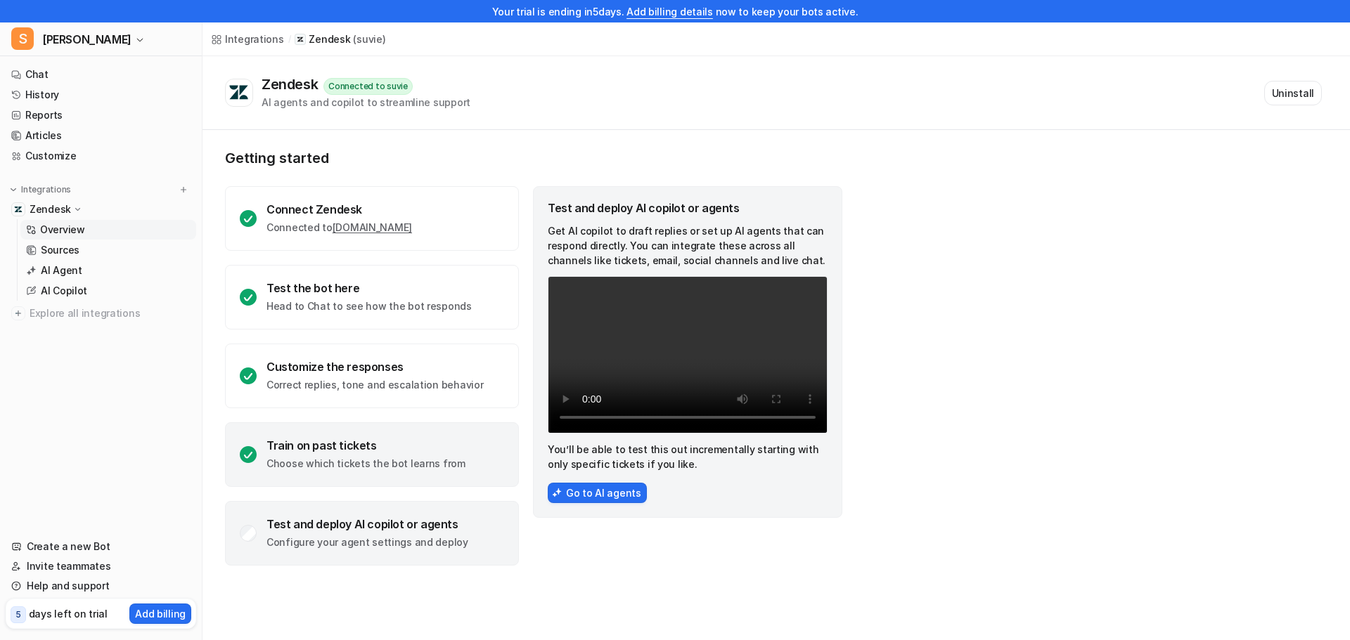
click at [390, 460] on p "Choose which tickets the bot learns from" at bounding box center [365, 464] width 199 height 14
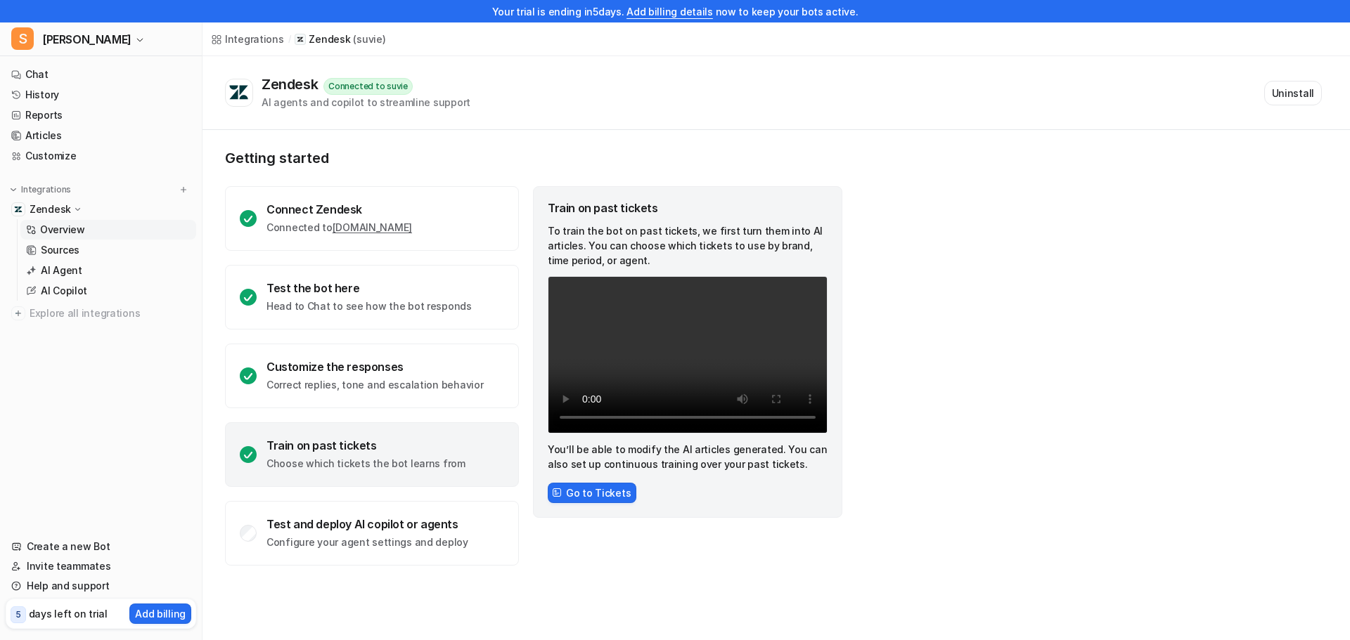
click at [356, 445] on div "Train on past tickets" at bounding box center [365, 446] width 199 height 14
click at [576, 488] on button "Go to Tickets" at bounding box center [592, 493] width 89 height 20
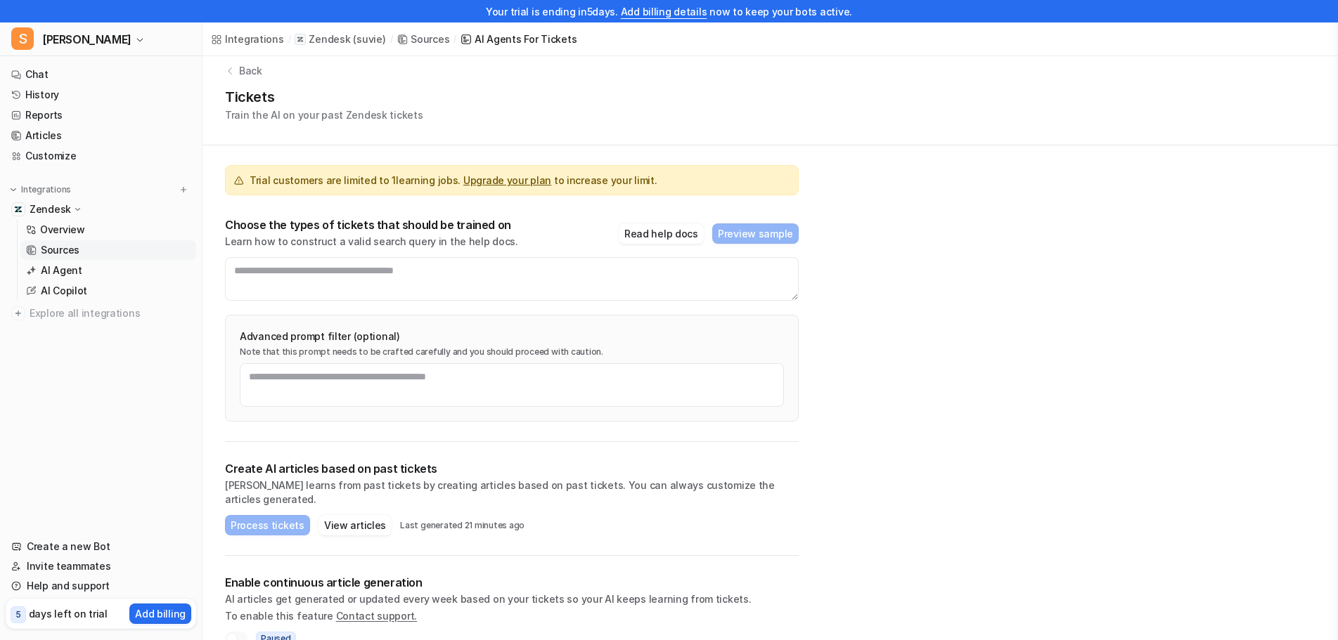
scroll to position [27, 0]
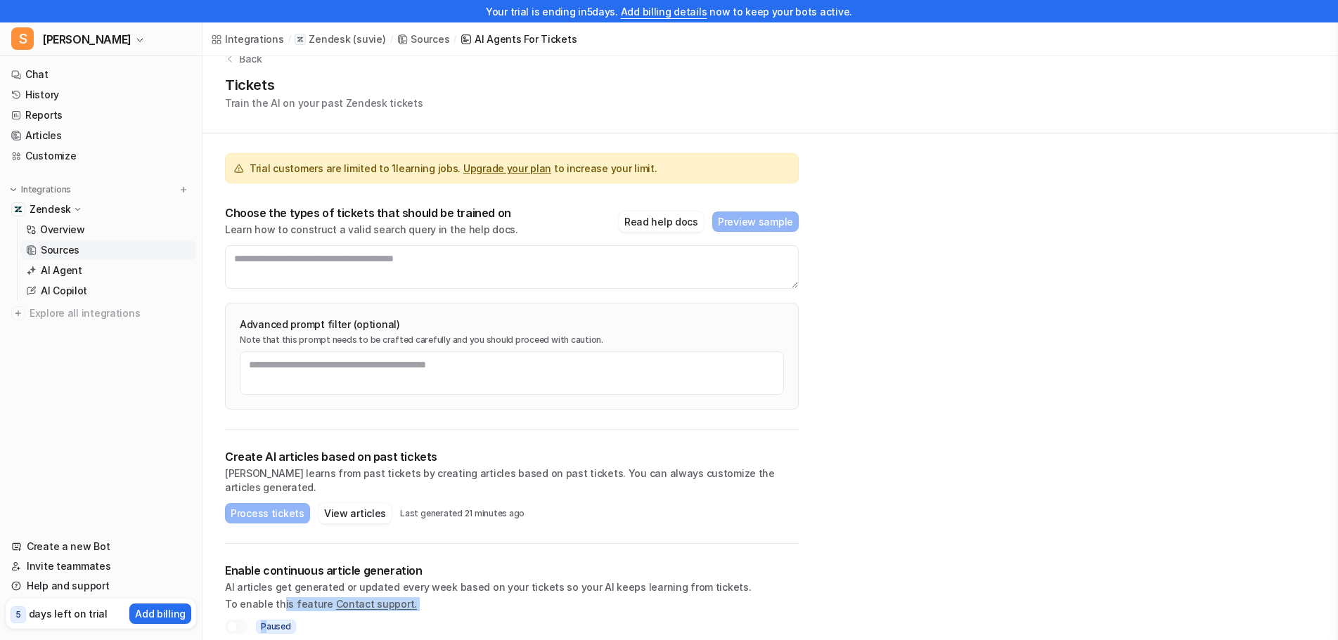
drag, startPoint x: 265, startPoint y: 614, endPoint x: 280, endPoint y: 584, distance: 33.6
click at [280, 584] on div "Enable continuous article generation AI articles get generated or updated every…" at bounding box center [512, 599] width 574 height 110
click at [269, 581] on p "AI articles get generated or updated every week based on your tickets so your A…" at bounding box center [512, 588] width 574 height 14
click at [69, 289] on p "AI Copilot" at bounding box center [64, 291] width 46 height 14
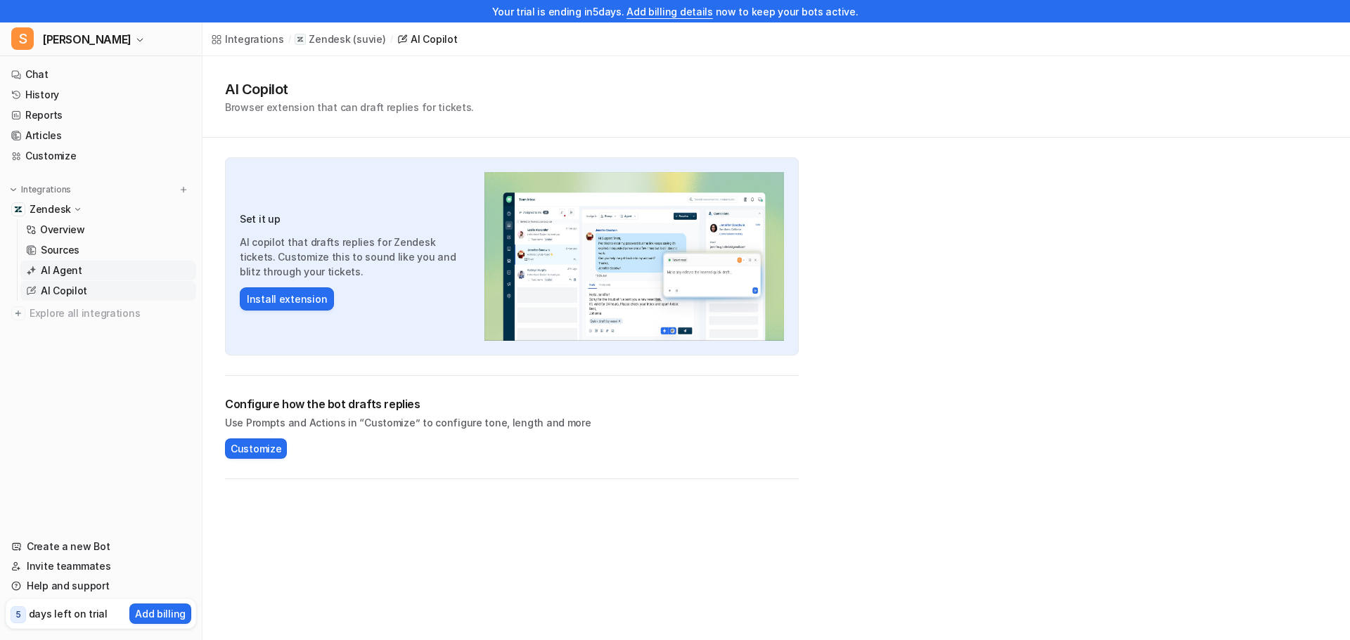
click at [71, 276] on p "AI Agent" at bounding box center [61, 271] width 41 height 14
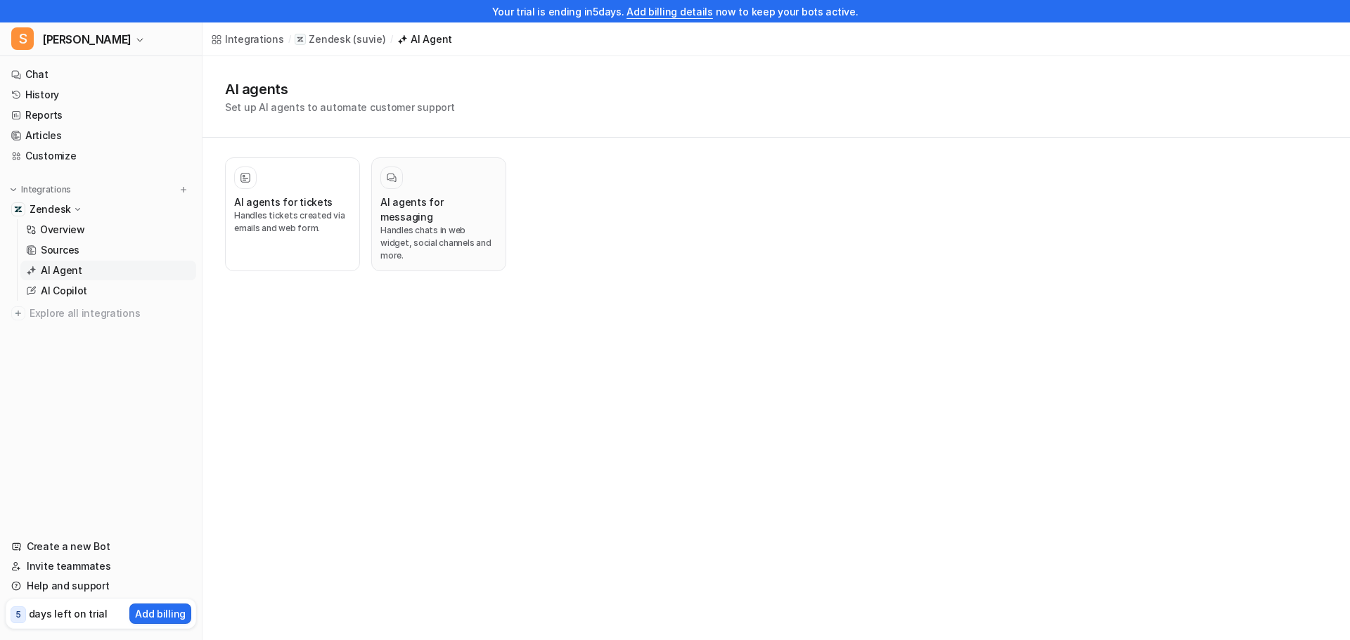
click at [471, 225] on p "Handles chats in web widget, social channels and more." at bounding box center [438, 243] width 117 height 38
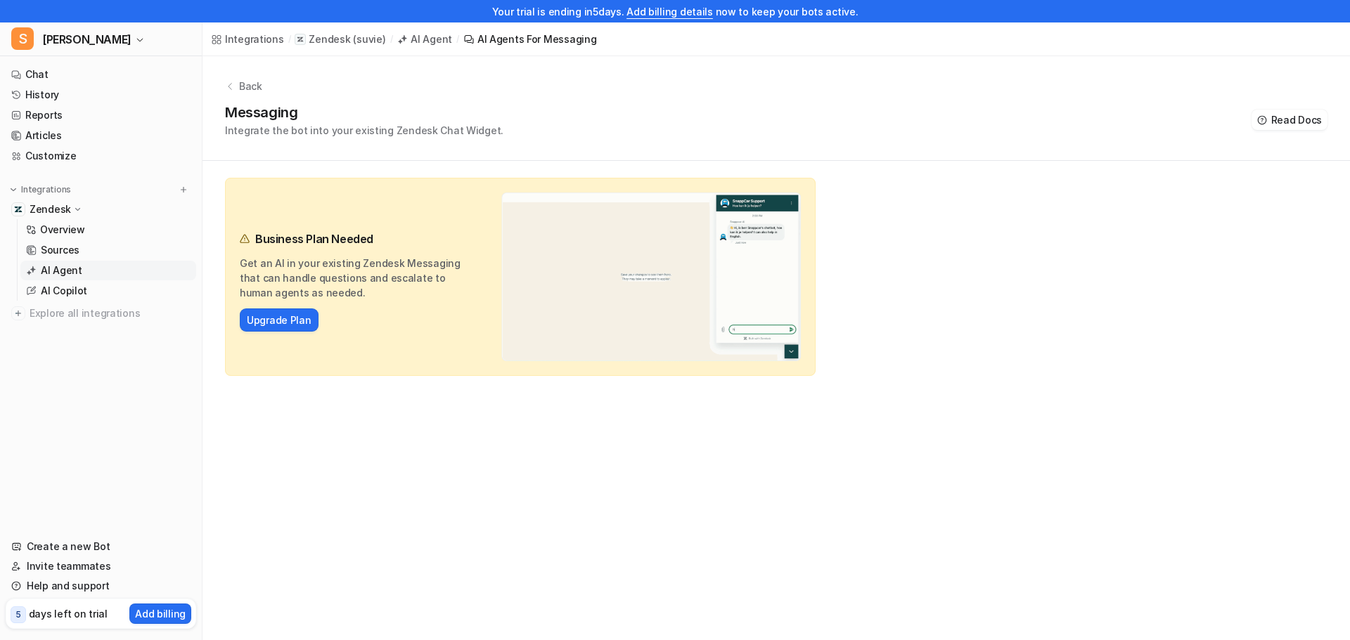
click at [66, 269] on p "AI Agent" at bounding box center [61, 271] width 41 height 14
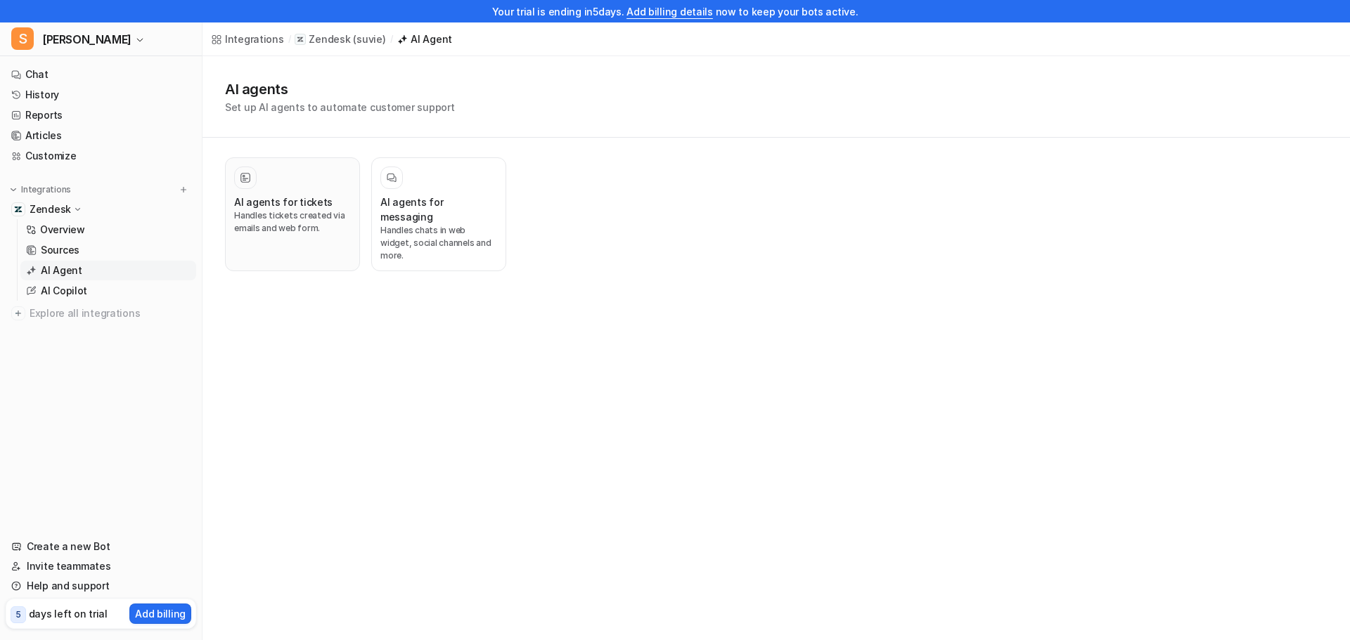
click at [228, 214] on button "AI agents for tickets Handles tickets created via emails and web form." at bounding box center [292, 214] width 135 height 114
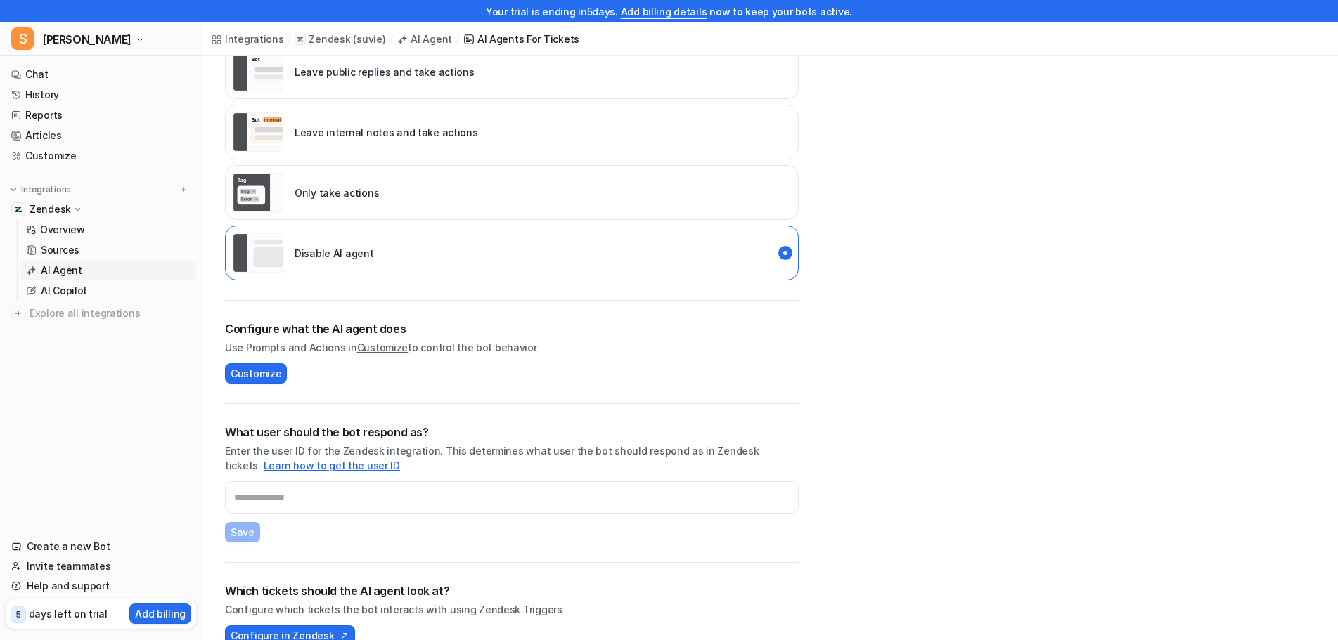
scroll to position [328, 0]
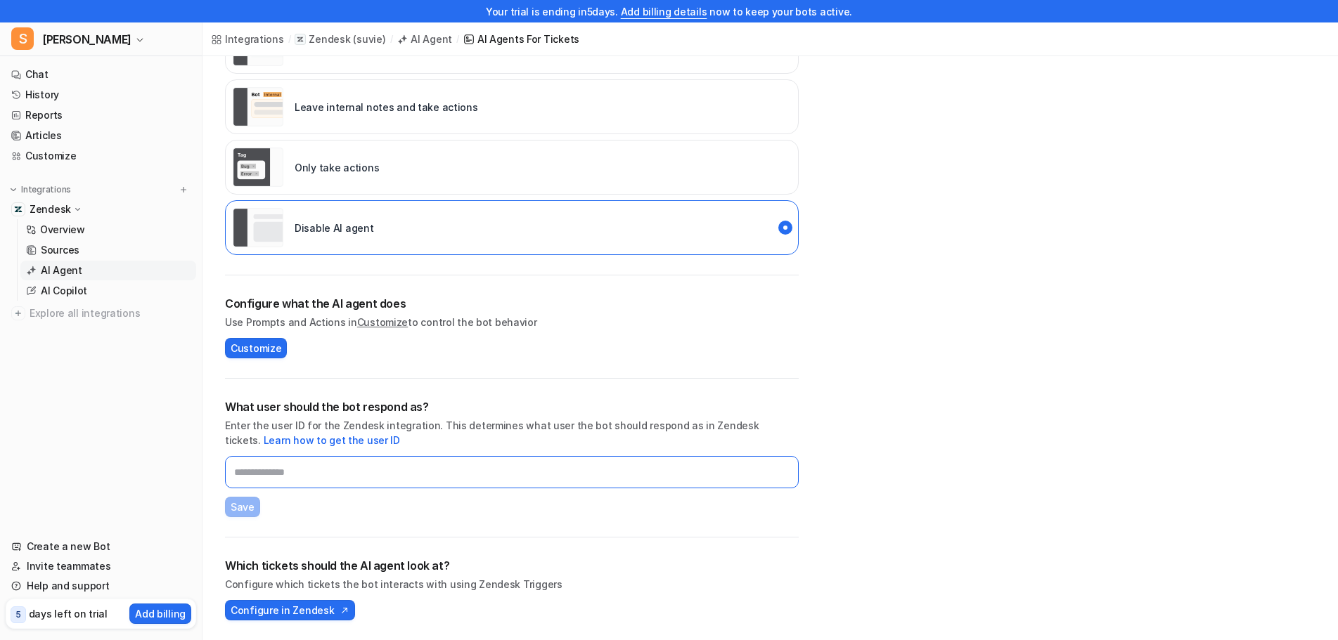
click at [284, 475] on input "text" at bounding box center [512, 472] width 574 height 32
click at [290, 439] on link "Learn how to get the user ID" at bounding box center [332, 440] width 136 height 12
click at [292, 482] on input "text" at bounding box center [512, 472] width 574 height 32
click at [307, 614] on span "Configure in Zendesk" at bounding box center [282, 610] width 103 height 15
click at [258, 348] on span "Customize" at bounding box center [256, 348] width 51 height 15
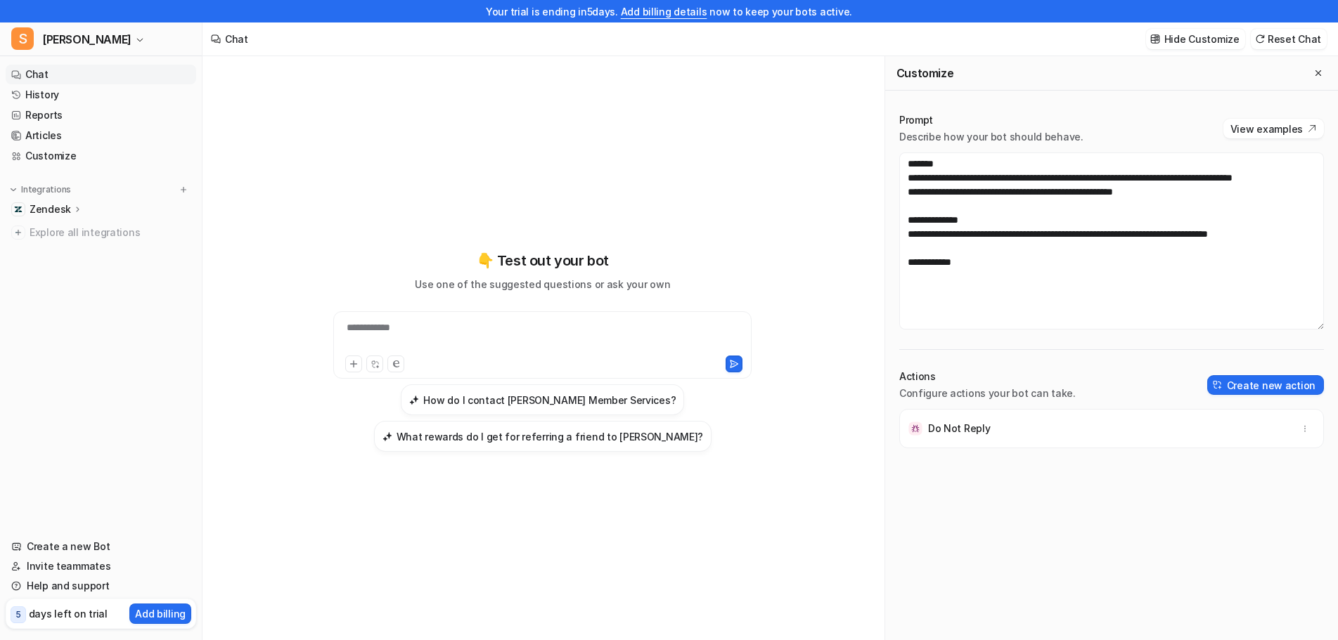
drag, startPoint x: 1164, startPoint y: 424, endPoint x: 967, endPoint y: 430, distance: 197.0
click at [979, 432] on div "Do Not Reply" at bounding box center [1112, 428] width 412 height 39
click at [967, 430] on p "Do Not Reply" at bounding box center [959, 429] width 63 height 14
click at [1300, 428] on icon "button" at bounding box center [1305, 429] width 10 height 10
click at [1018, 412] on div "Do Not Reply Delete" at bounding box center [1112, 428] width 412 height 39
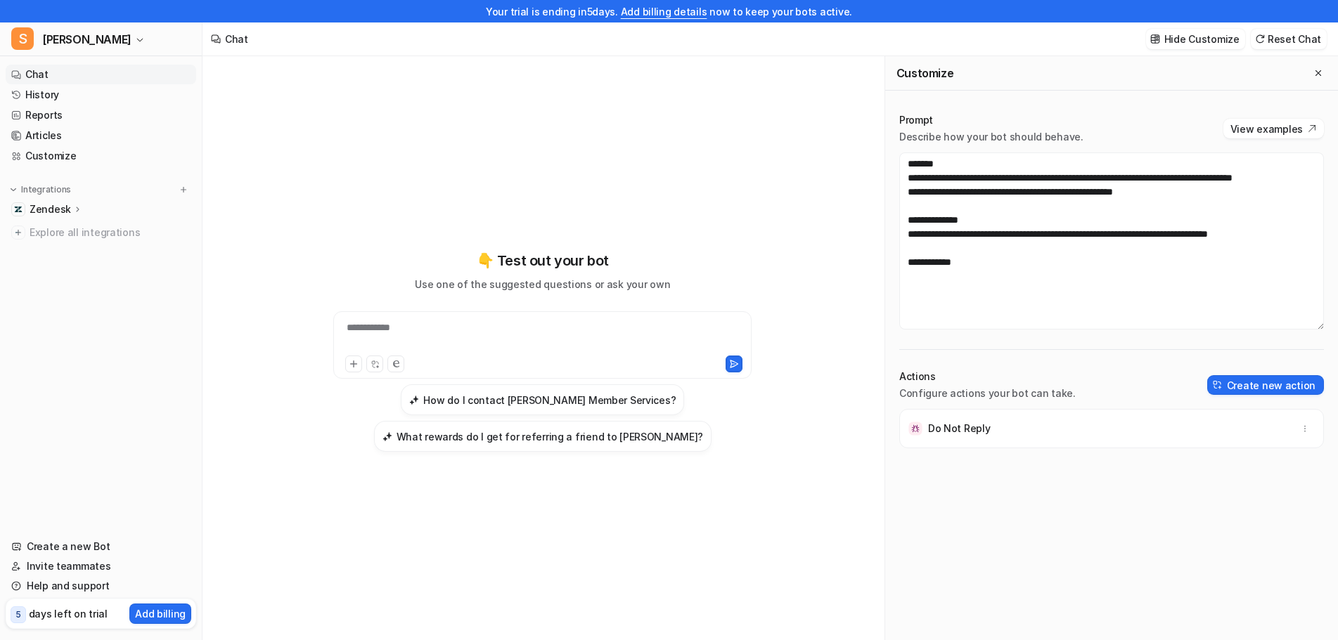
click at [1012, 425] on div "Do Not Reply" at bounding box center [1112, 428] width 412 height 39
drag, startPoint x: 979, startPoint y: 283, endPoint x: 882, endPoint y: 269, distance: 97.3
click at [882, 269] on div "**********" at bounding box center [769, 359] width 1135 height 607
click at [969, 295] on textarea "**********" at bounding box center [1111, 241] width 425 height 177
drag, startPoint x: 985, startPoint y: 280, endPoint x: 903, endPoint y: 279, distance: 81.6
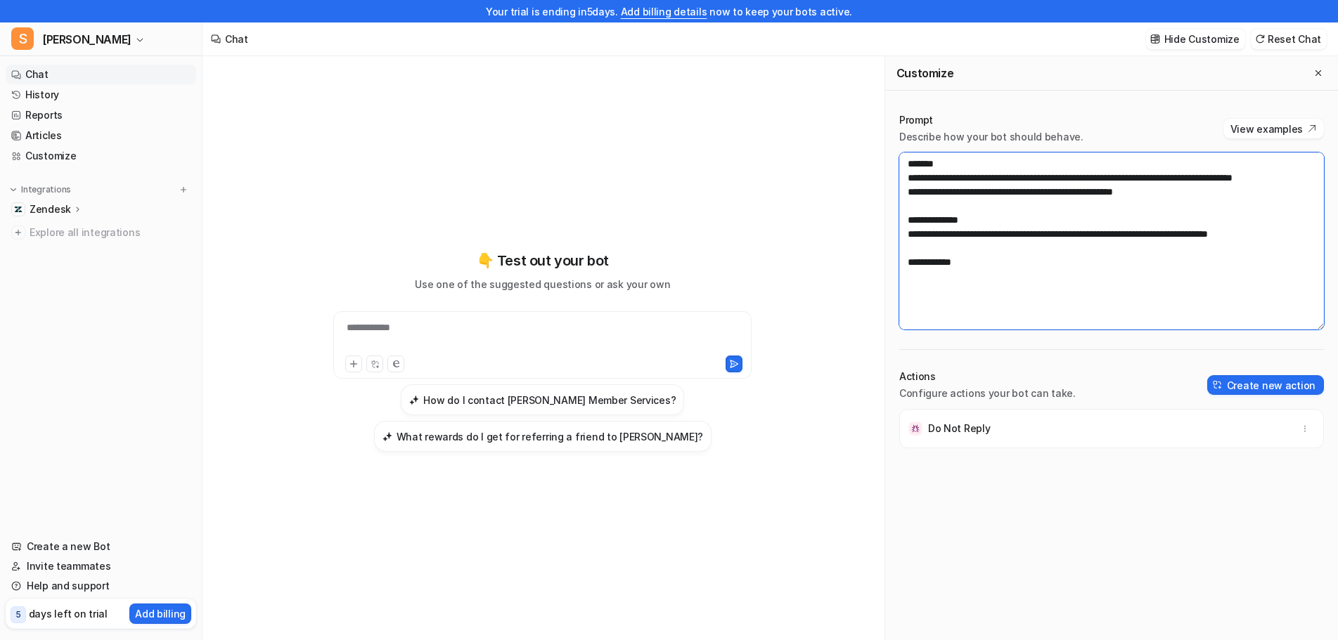
click at [903, 279] on textarea "**********" at bounding box center [1111, 241] width 425 height 177
type textarea "**********"
click at [73, 208] on icon at bounding box center [78, 209] width 10 height 11
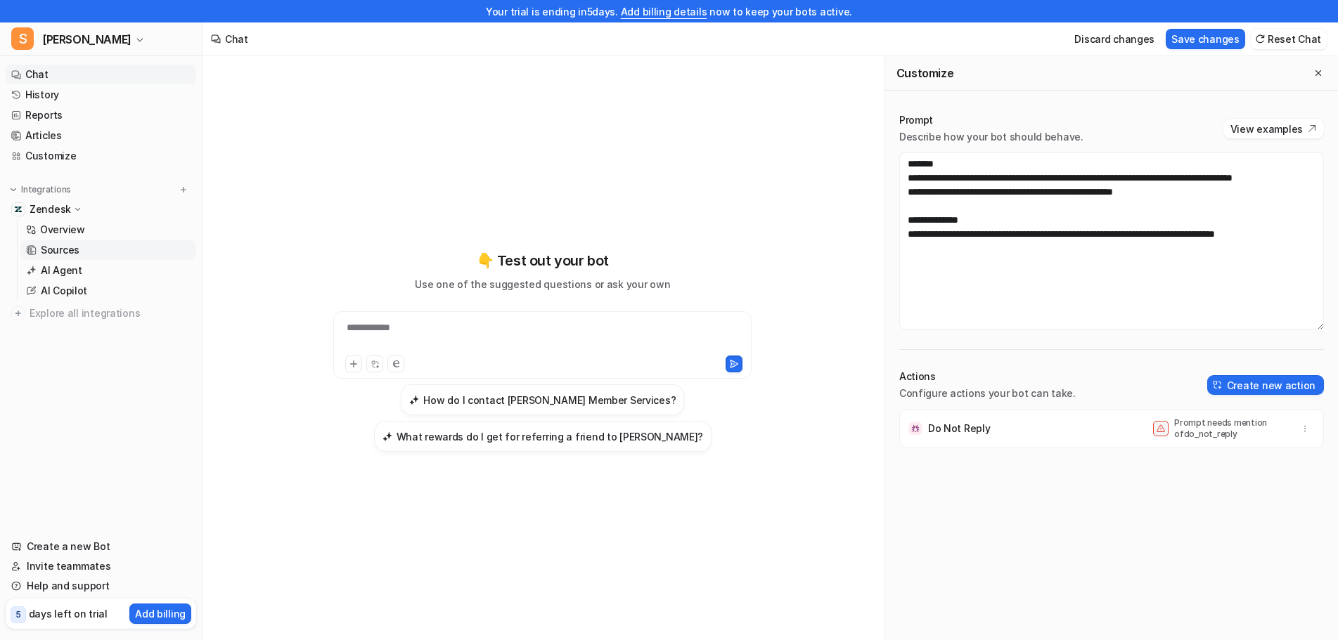
click at [89, 254] on link "Sources" at bounding box center [108, 250] width 176 height 20
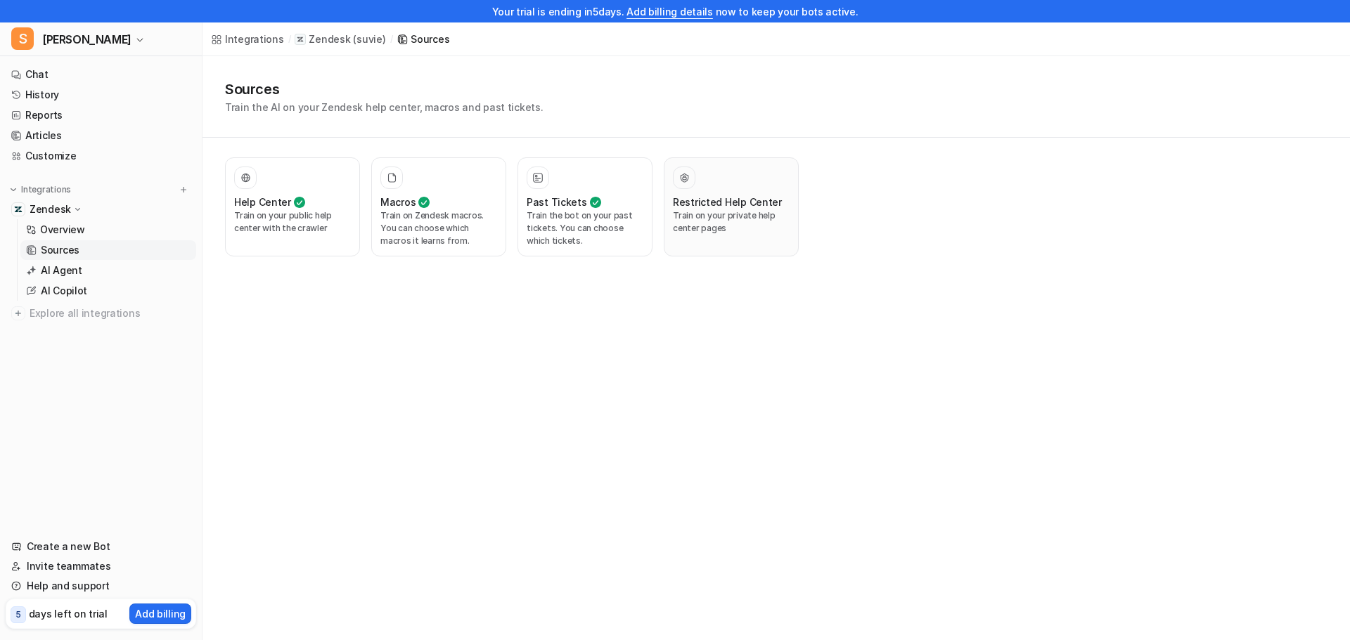
click at [717, 238] on div "Restricted Help Center Train on your private help center pages" at bounding box center [731, 207] width 117 height 81
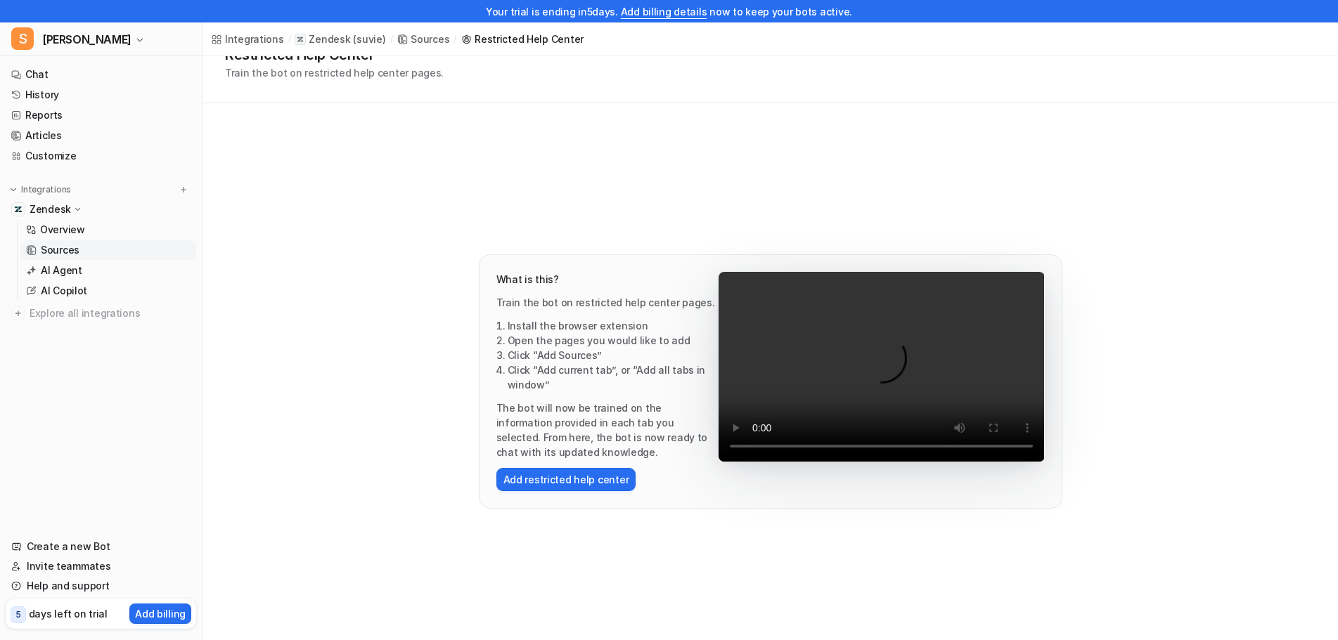
scroll to position [63, 0]
